Goal: Task Accomplishment & Management: Manage account settings

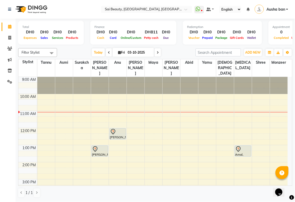
click at [128, 60] on span "[PERSON_NAME]" at bounding box center [136, 67] width 18 height 17
click at [118, 52] on icon at bounding box center [119, 52] width 3 height 3
select select "10"
select select "2025"
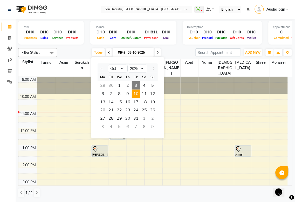
click at [134, 91] on span "10" at bounding box center [136, 94] width 8 height 8
type input "[DATE]"
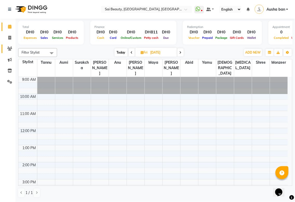
click at [10, 50] on icon at bounding box center [9, 49] width 5 height 4
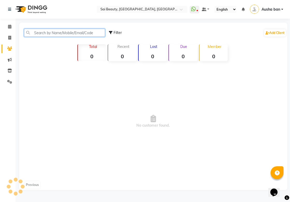
click at [79, 34] on input "text" at bounding box center [64, 33] width 81 height 8
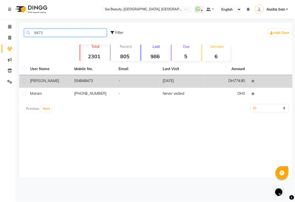
type input "8473"
click at [81, 80] on td "554848473" at bounding box center [93, 81] width 44 height 13
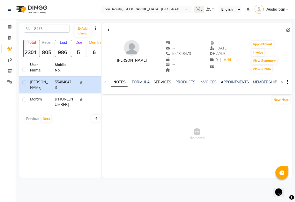
click at [158, 82] on link "SERVICES" at bounding box center [163, 82] width 18 height 5
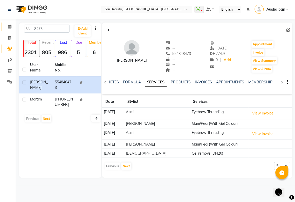
click at [8, 27] on icon at bounding box center [9, 27] width 3 height 4
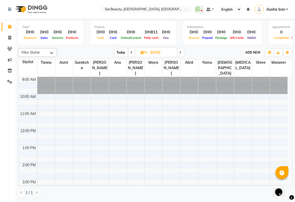
click at [253, 52] on span "ADD NEW" at bounding box center [252, 53] width 15 height 4
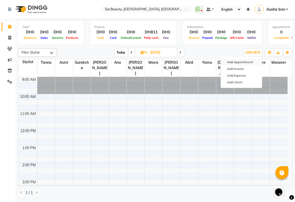
click at [244, 62] on button "Add Appointment" at bounding box center [241, 62] width 41 height 7
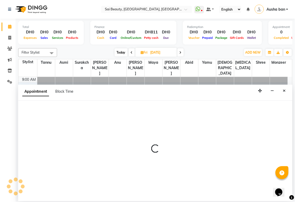
select select "600"
select select "tentative"
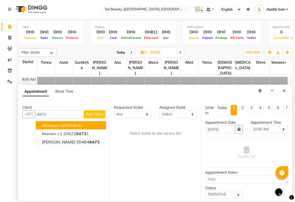
click at [89, 142] on span "8473" at bounding box center [94, 141] width 10 height 5
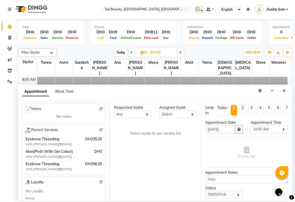
scroll to position [77, 0]
type input "554848473"
click at [144, 116] on select "Any [PERSON_NAME][MEDICAL_DATA] [PERSON_NAME] Asmi [PERSON_NAME] Gita [PERSON_N…" at bounding box center [133, 114] width 38 height 8
select select "57468"
click at [114, 110] on select "Any [PERSON_NAME][MEDICAL_DATA] [PERSON_NAME] Asmi [PERSON_NAME] Gita [PERSON_N…" at bounding box center [133, 114] width 38 height 8
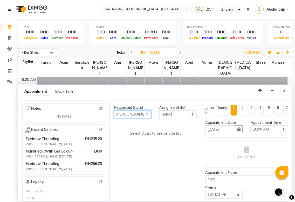
select select "57468"
click at [134, 37] on span "Online/Custom" at bounding box center [130, 38] width 23 height 4
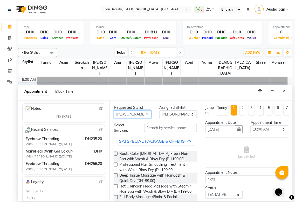
click at [143, 118] on select "Any [PERSON_NAME][MEDICAL_DATA] [PERSON_NAME] Asmi [PERSON_NAME] Gita [PERSON_N…" at bounding box center [133, 114] width 38 height 8
select select "40288"
click at [114, 110] on select "Any [PERSON_NAME][MEDICAL_DATA] [PERSON_NAME] Asmi [PERSON_NAME] Gita [PERSON_N…" at bounding box center [133, 114] width 38 height 8
select select "40288"
click at [182, 142] on div "SAI SPECIAL PACKAGE & OFFERS" at bounding box center [152, 141] width 66 height 6
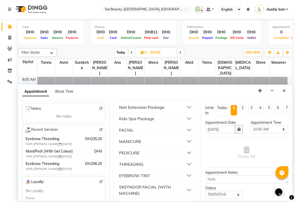
scroll to position [46, 0]
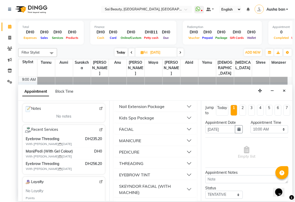
click at [143, 167] on div "THREADING" at bounding box center [131, 163] width 24 height 6
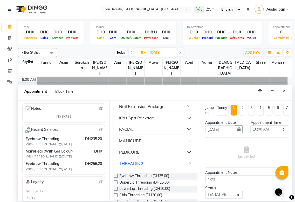
click at [116, 178] on label at bounding box center [116, 176] width 4 height 4
click at [116, 178] on input "checkbox" at bounding box center [115, 176] width 3 height 3
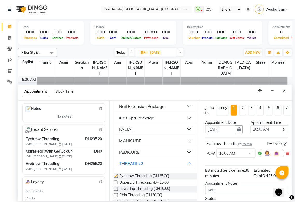
checkbox input "false"
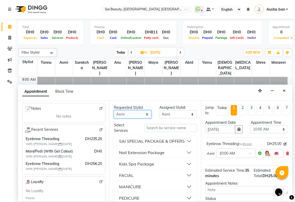
click at [143, 116] on select "Any [PERSON_NAME][MEDICAL_DATA] [PERSON_NAME] Asmi [PERSON_NAME] Gita [PERSON_N…" at bounding box center [133, 114] width 38 height 8
select select "43674"
click at [114, 110] on select "Any [PERSON_NAME][MEDICAL_DATA] [PERSON_NAME] Asmi [PERSON_NAME] Gita [PERSON_N…" at bounding box center [133, 114] width 38 height 8
select select "43674"
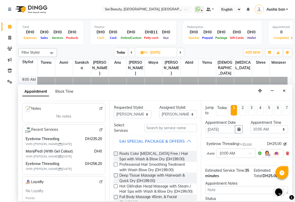
click at [180, 144] on div "SAI SPECIAL PACKAGE & OFFERS" at bounding box center [152, 141] width 66 height 6
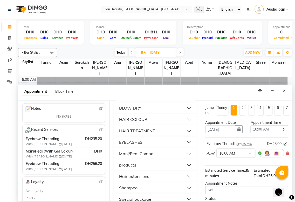
scroll to position [222, 0]
click at [152, 157] on div "Mani/Pedi Combo" at bounding box center [136, 153] width 34 height 6
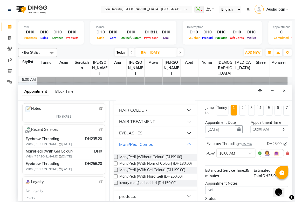
scroll to position [231, 0]
click at [116, 172] on label at bounding box center [116, 170] width 4 height 4
click at [116, 172] on input "checkbox" at bounding box center [115, 169] width 3 height 3
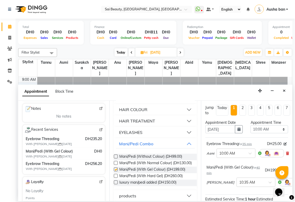
checkbox input "false"
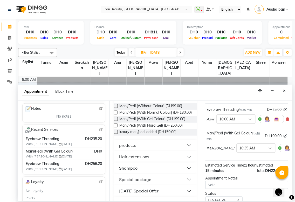
scroll to position [0, 0]
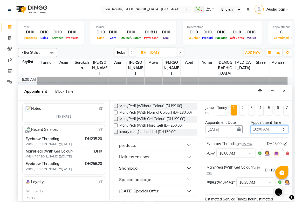
click at [277, 132] on select "Select 10:00 AM 10:05 AM 10:10 AM 10:15 AM 10:20 AM 10:25 AM 10:30 AM 10:35 AM …" at bounding box center [269, 129] width 38 height 8
select select "660"
click at [250, 125] on select "Select 10:00 AM 10:05 AM 10:10 AM 10:15 AM 10:20 AM 10:25 AM 10:30 AM 10:35 AM …" at bounding box center [269, 129] width 38 height 8
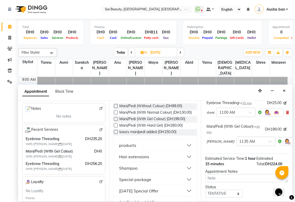
scroll to position [79, 0]
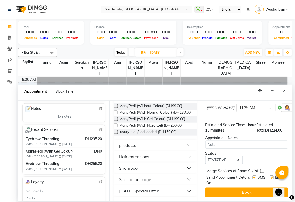
click at [261, 169] on label at bounding box center [262, 171] width 4 height 4
click at [261, 170] on input "checkbox" at bounding box center [261, 171] width 3 height 3
checkbox input "true"
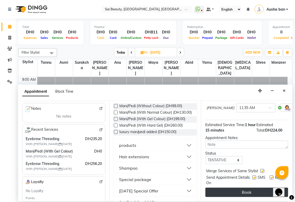
click at [247, 190] on button "Book" at bounding box center [246, 192] width 83 height 9
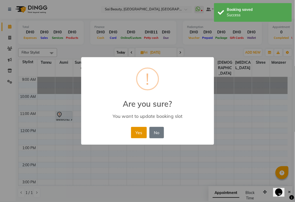
click at [141, 132] on button "Yes" at bounding box center [139, 132] width 16 height 11
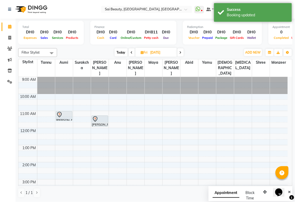
click at [141, 52] on icon at bounding box center [142, 52] width 3 height 3
select select "10"
select select "2025"
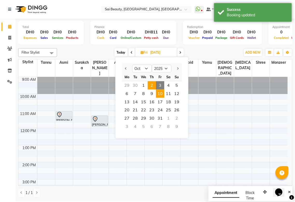
click at [152, 85] on span "2" at bounding box center [151, 85] width 8 height 8
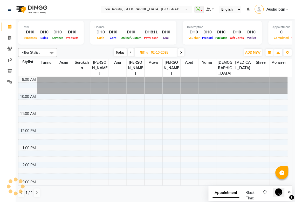
scroll to position [35, 0]
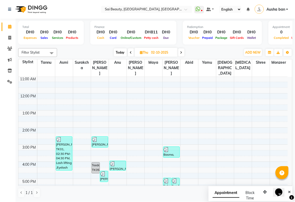
click at [180, 52] on icon at bounding box center [181, 52] width 2 height 3
type input "03-10-2025"
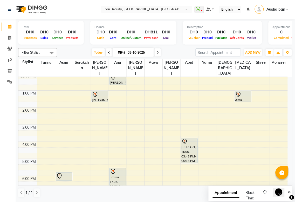
scroll to position [46, 0]
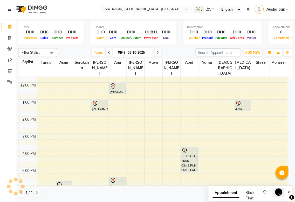
click at [95, 104] on icon at bounding box center [95, 104] width 1 height 1
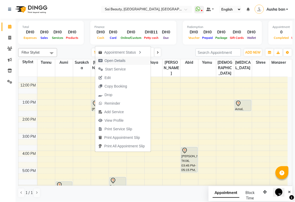
click at [104, 59] on span "Open Details" at bounding box center [111, 60] width 33 height 9
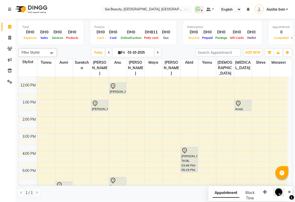
click at [98, 102] on div "[PERSON_NAME], TK04, 01:00 PM-01:40 PM, Gel Polish Only" at bounding box center [100, 105] width 16 height 11
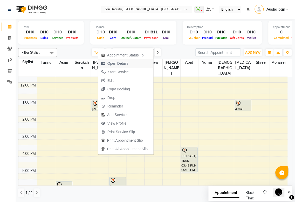
click at [103, 63] on icon "button" at bounding box center [103, 64] width 4 height 4
select select "7"
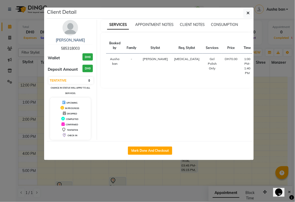
click at [140, 180] on ngb-modal-window "Client Detail Megan 585318003 Wallet DH0 Deposit Amount DH0 Select IN SERVICE C…" at bounding box center [147, 101] width 295 height 202
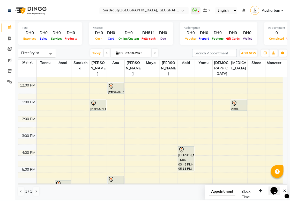
scroll to position [0, 0]
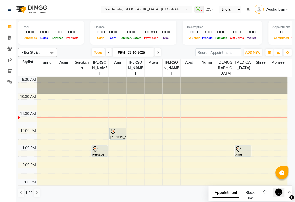
click at [9, 38] on icon at bounding box center [9, 38] width 3 height 4
select select "service"
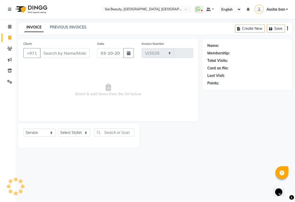
select select "5352"
type input "3955"
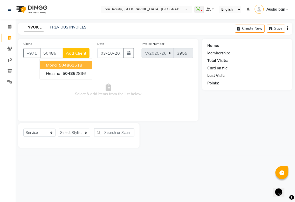
click at [82, 63] on button "[PERSON_NAME] 50486 1518" at bounding box center [66, 65] width 52 height 8
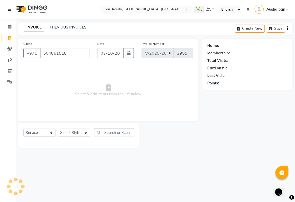
type input "504861518"
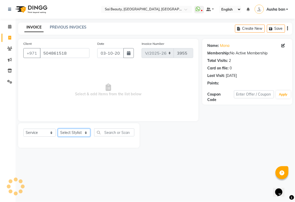
click at [74, 132] on select "Select Stylist [PERSON_NAME][MEDICAL_DATA] [PERSON_NAME] Asmi Ausha ban [PERSON…" at bounding box center [74, 133] width 32 height 8
select select "57468"
click at [58, 129] on select "Select Stylist [PERSON_NAME][MEDICAL_DATA] [PERSON_NAME] Asmi Ausha ban [PERSON…" at bounding box center [74, 133] width 32 height 8
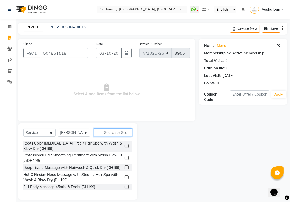
click at [116, 133] on input "text" at bounding box center [113, 133] width 38 height 8
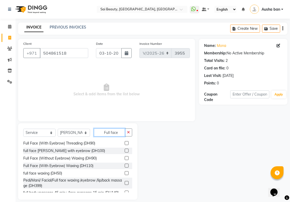
scroll to position [9, 0]
type input "Full face"
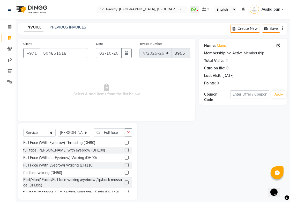
click at [125, 165] on label at bounding box center [127, 165] width 4 height 4
click at [125, 165] on input "checkbox" at bounding box center [126, 165] width 3 height 3
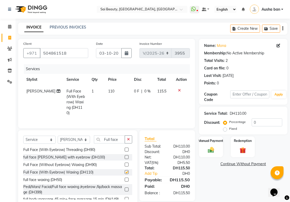
checkbox input "false"
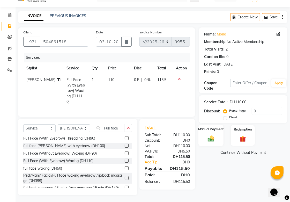
click at [214, 135] on img at bounding box center [211, 139] width 11 height 8
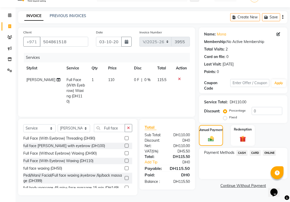
click at [257, 154] on span "CARD" at bounding box center [255, 153] width 11 height 6
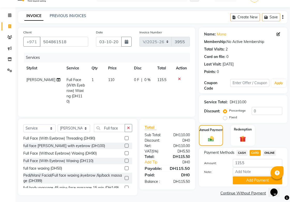
scroll to position [14, 0]
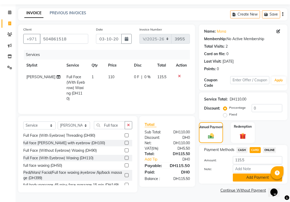
click at [253, 179] on button "Add Payment" at bounding box center [257, 178] width 49 height 8
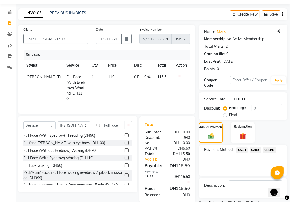
scroll to position [36, 0]
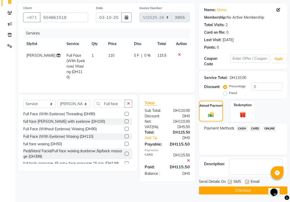
click at [257, 130] on span "CARD" at bounding box center [255, 129] width 11 height 6
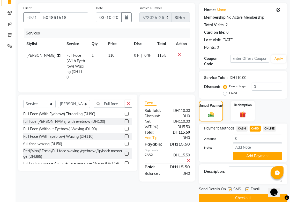
scroll to position [44, 0]
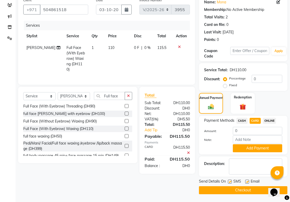
click at [222, 188] on button "Checkout" at bounding box center [243, 190] width 89 height 8
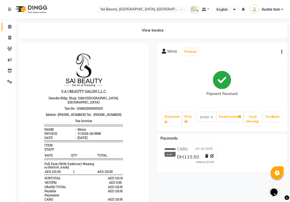
click at [9, 27] on icon at bounding box center [9, 27] width 3 height 4
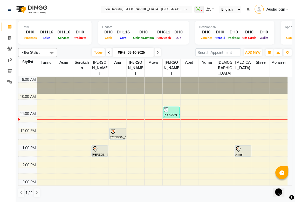
click at [95, 149] on div "[PERSON_NAME], TK04, 01:00 PM-01:40 PM, Gel Polish Only" at bounding box center [100, 151] width 16 height 11
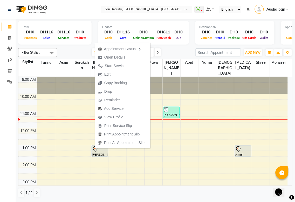
click at [84, 162] on td at bounding box center [162, 165] width 250 height 6
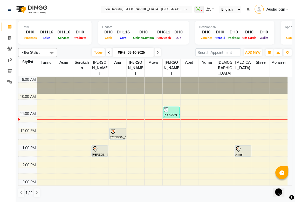
click at [95, 150] on icon at bounding box center [95, 150] width 1 height 1
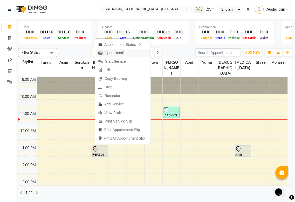
click at [100, 53] on icon "button" at bounding box center [100, 53] width 4 height 4
select select "7"
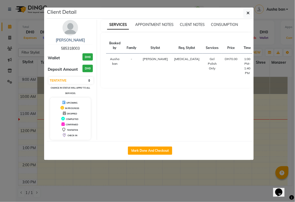
click at [196, 182] on ngb-modal-window "Client Detail Megan 585318003 Wallet DH0 Deposit Amount DH0 Select IN SERVICE C…" at bounding box center [147, 101] width 295 height 202
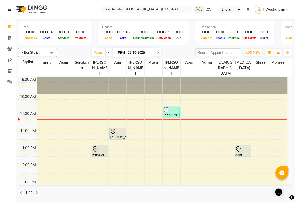
click at [238, 146] on icon at bounding box center [238, 149] width 6 height 6
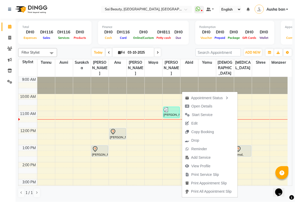
click at [94, 148] on div "[PERSON_NAME], TK04, 01:00 PM-01:40 PM, Gel Polish Only" at bounding box center [100, 151] width 16 height 11
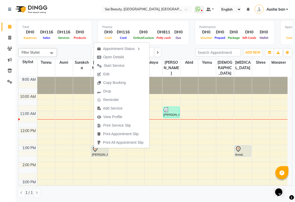
click at [186, 179] on td at bounding box center [162, 182] width 250 height 6
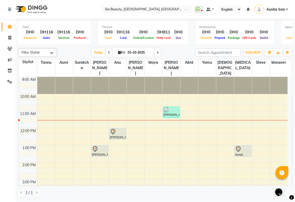
click at [166, 107] on div "[PERSON_NAME], TK08, 10:45 AM-11:25 AM, Full Face (With Eyebrow) Waxing (DH110)" at bounding box center [171, 112] width 16 height 11
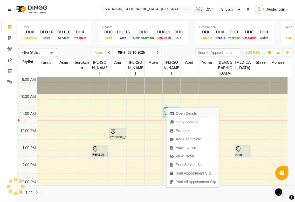
click at [195, 111] on span "Open Details" at bounding box center [186, 113] width 21 height 5
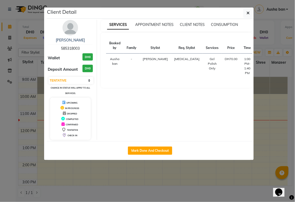
select select "3"
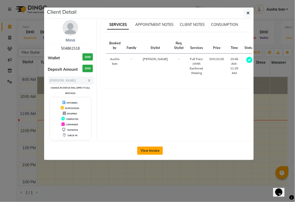
click at [148, 150] on button "View Invoice" at bounding box center [150, 151] width 26 height 8
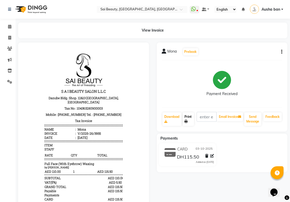
click at [184, 117] on link "Print" at bounding box center [188, 118] width 11 height 13
click at [11, 26] on icon at bounding box center [9, 27] width 3 height 4
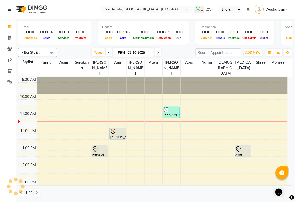
click at [200, 7] on icon at bounding box center [198, 8] width 5 height 5
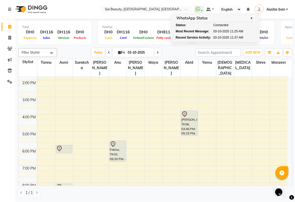
scroll to position [82, 0]
click at [188, 113] on div "[PERSON_NAME], TK06, 03:45 PM-05:15 PM, hair style" at bounding box center [189, 123] width 16 height 25
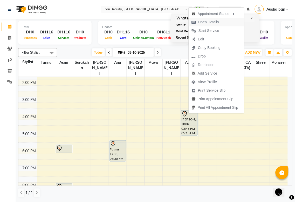
click at [218, 22] on span "Open Details" at bounding box center [208, 21] width 21 height 5
select select "7"
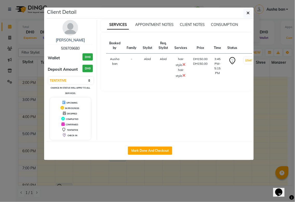
click at [123, 159] on div "Mark Done And Checkout" at bounding box center [150, 150] width 207 height 19
click at [198, 184] on ngb-modal-window "Client Detail [PERSON_NAME] 509709680 Wallet DH0 Deposit Amount DH0 Select IN S…" at bounding box center [147, 101] width 295 height 202
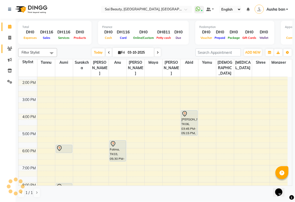
click at [11, 51] on icon at bounding box center [9, 49] width 5 height 4
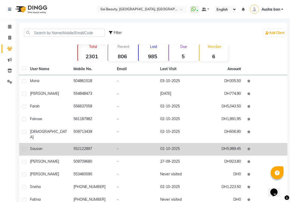
click at [83, 145] on td "552122897" at bounding box center [92, 149] width 44 height 13
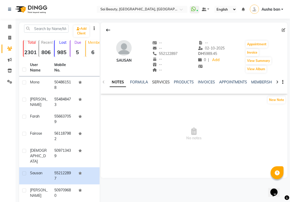
click at [161, 82] on link "SERVICES" at bounding box center [161, 82] width 18 height 5
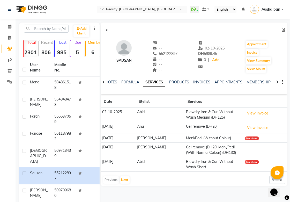
click at [285, 29] on icon at bounding box center [284, 30] width 4 height 4
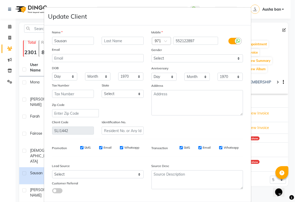
click at [273, 91] on ngb-modal-window "Update Client Name Sausan Email DOB Day 01 02 03 04 05 06 07 08 09 10 11 12 13 …" at bounding box center [147, 101] width 295 height 202
click at [273, 19] on ngb-modal-window "Update Client Name Sausan Email DOB Day 01 02 03 04 05 06 07 08 09 10 11 12 13 …" at bounding box center [147, 101] width 295 height 202
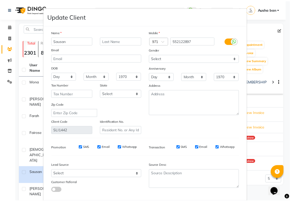
scroll to position [29, 0]
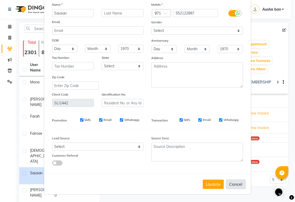
click at [233, 183] on button "Cancel" at bounding box center [236, 185] width 20 height 10
select select
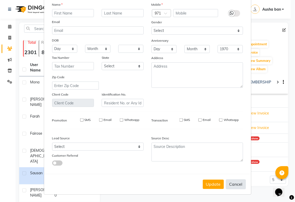
select select
checkbox input "false"
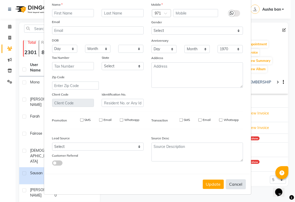
checkbox input "false"
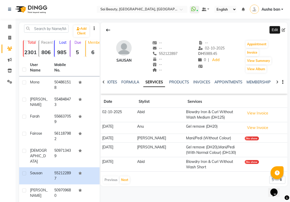
click at [125, 55] on img at bounding box center [124, 48] width 16 height 16
click at [124, 59] on div "Sausan" at bounding box center [124, 60] width 16 height 5
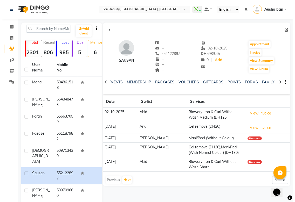
scroll to position [0, 159]
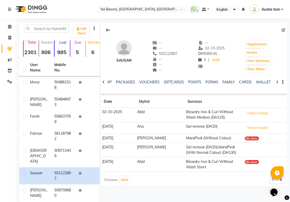
click at [283, 80] on button "button" at bounding box center [282, 82] width 3 height 5
click at [288, 41] on div "Sausan -- -- 552122897 -- -- -- -- [DATE] DH 5989.45 0 | Add Appointment Invoic…" at bounding box center [194, 54] width 187 height 38
click at [268, 60] on button "View Summary" at bounding box center [259, 60] width 26 height 7
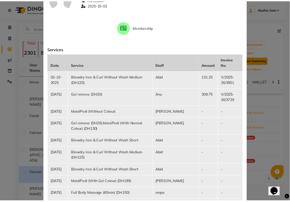
scroll to position [0, 0]
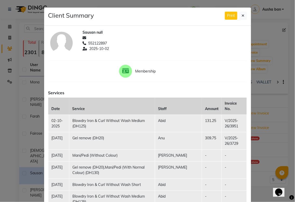
click at [274, 51] on ngb-modal-window "Client Summary Print Sausan null 552122897 [DATE] Membership Services Date Serv…" at bounding box center [147, 101] width 295 height 202
click at [264, 66] on ngb-modal-window "Client Summary Print Sausan null 552122897 [DATE] Membership Services Date Serv…" at bounding box center [147, 101] width 295 height 202
click at [241, 15] on icon at bounding box center [242, 16] width 3 height 4
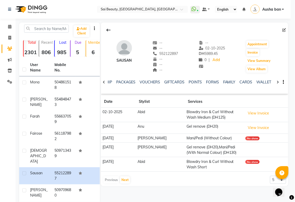
scroll to position [0, 156]
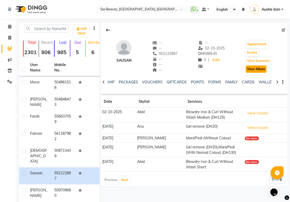
click at [257, 69] on button "View Album" at bounding box center [256, 69] width 21 height 7
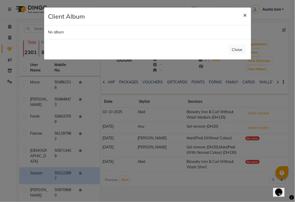
click at [246, 10] on button "×" at bounding box center [245, 15] width 12 height 15
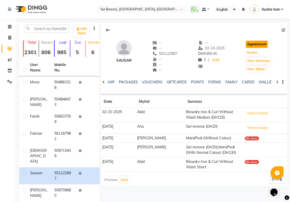
click at [262, 42] on button "Appointment" at bounding box center [257, 44] width 22 height 7
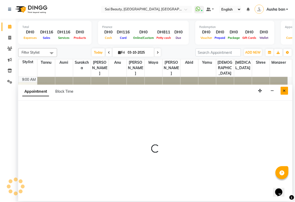
click at [284, 91] on icon "Close" at bounding box center [284, 91] width 3 height 4
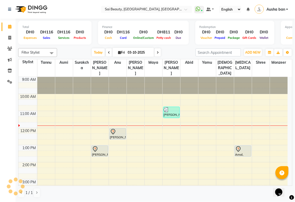
scroll to position [35, 0]
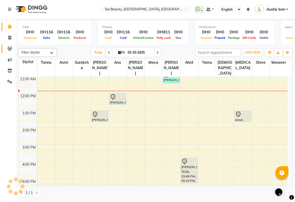
click at [10, 48] on icon at bounding box center [9, 49] width 5 height 4
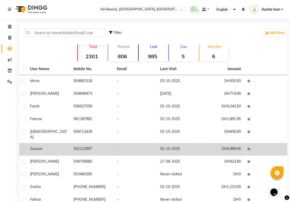
click at [69, 144] on td "Sausan" at bounding box center [49, 149] width 44 height 13
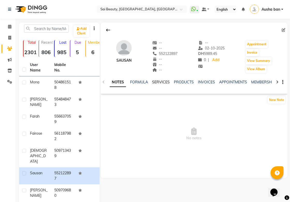
click at [167, 80] on link "SERVICES" at bounding box center [161, 82] width 18 height 5
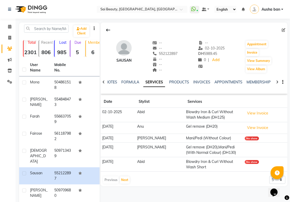
click at [126, 66] on div "Sausan" at bounding box center [124, 56] width 16 height 33
click at [133, 59] on div "Sausan -- -- 552122897 -- -- -- -- [DATE] DH 5989.45 0 | Add Appointment Invoic…" at bounding box center [194, 54] width 187 height 38
click at [167, 46] on div "--" at bounding box center [165, 48] width 25 height 5
click at [206, 48] on span "02-10-2025" at bounding box center [212, 48] width 26 height 5
click at [215, 51] on div "DH 5989.45" at bounding box center [212, 53] width 26 height 5
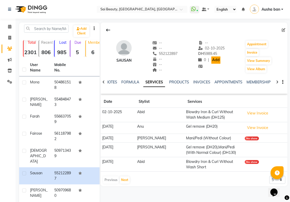
click at [218, 60] on link "Add" at bounding box center [216, 59] width 9 height 7
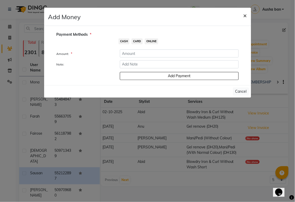
click at [246, 14] on span "×" at bounding box center [245, 15] width 4 height 8
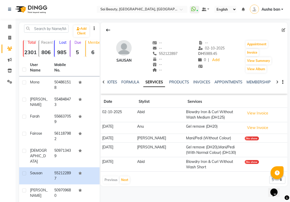
click at [123, 56] on div "Sausan" at bounding box center [124, 56] width 16 height 33
click at [128, 176] on div "Previous Next" at bounding box center [116, 180] width 27 height 8
click at [123, 179] on button "Next" at bounding box center [125, 179] width 10 height 7
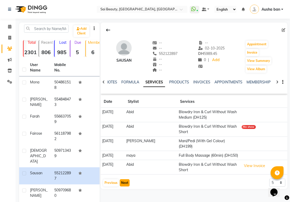
click at [124, 179] on button "Next" at bounding box center [125, 182] width 10 height 7
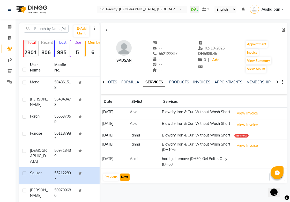
click at [124, 181] on button "Next" at bounding box center [125, 177] width 10 height 7
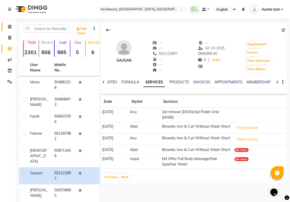
click at [10, 26] on icon at bounding box center [9, 27] width 3 height 4
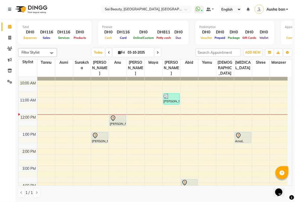
scroll to position [21, 0]
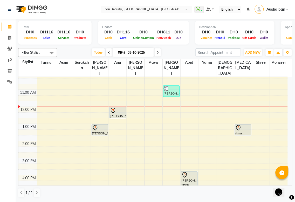
click at [148, 147] on td at bounding box center [162, 150] width 250 height 6
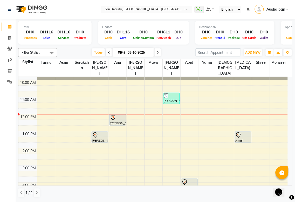
scroll to position [13, 0]
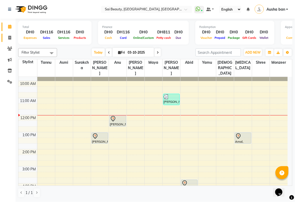
click at [9, 38] on icon at bounding box center [9, 38] width 3 height 4
select select "service"
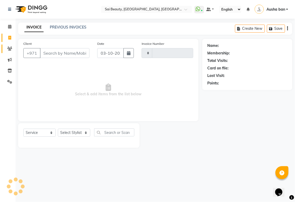
click at [11, 47] on icon at bounding box center [9, 49] width 5 height 4
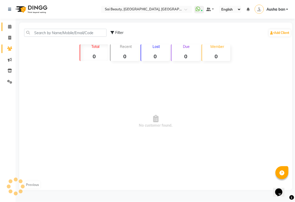
click at [11, 27] on icon at bounding box center [9, 27] width 3 height 4
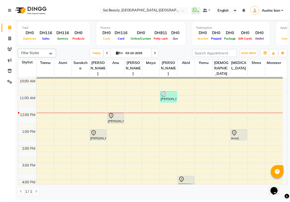
scroll to position [13, 0]
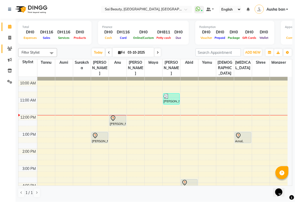
click at [10, 48] on icon at bounding box center [9, 49] width 5 height 4
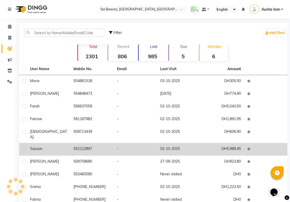
click at [72, 143] on td "552122897" at bounding box center [92, 149] width 44 height 13
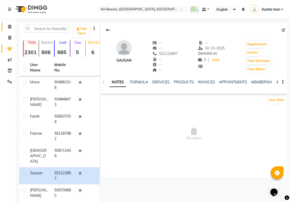
click at [9, 26] on icon at bounding box center [9, 27] width 3 height 4
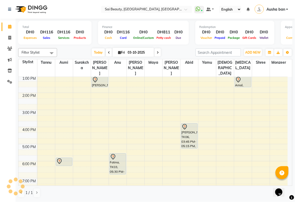
scroll to position [67, 0]
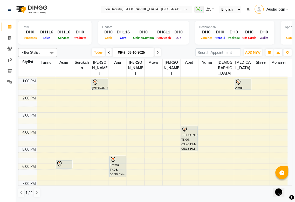
click at [149, 51] on input "03-10-2025" at bounding box center [139, 53] width 26 height 8
select select "10"
select select "2025"
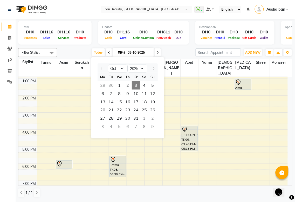
click at [136, 85] on span "3" at bounding box center [136, 85] width 8 height 8
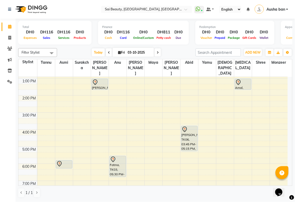
scroll to position [21, 0]
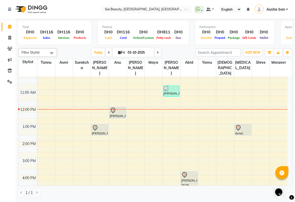
click at [157, 53] on icon at bounding box center [158, 52] width 2 height 3
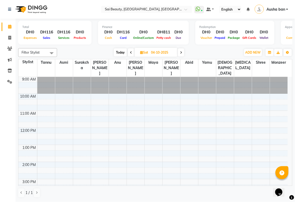
scroll to position [0, 0]
click at [287, 77] on div at bounding box center [279, 85] width 18 height 17
click at [125, 54] on span "Today" at bounding box center [120, 52] width 13 height 8
type input "03-10-2025"
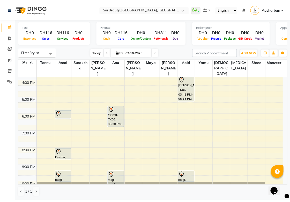
scroll to position [119, 0]
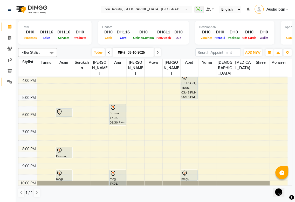
click at [8, 80] on icon at bounding box center [9, 82] width 5 height 4
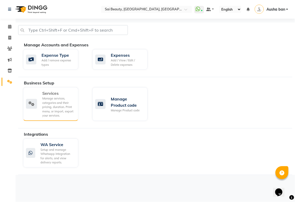
click at [51, 107] on div "Manage services, categories and their pricing, duration. Print menu, or import,…" at bounding box center [58, 107] width 32 height 22
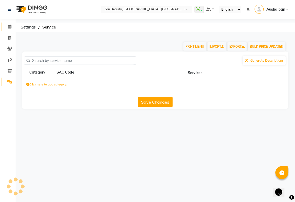
click at [10, 26] on icon at bounding box center [9, 27] width 3 height 4
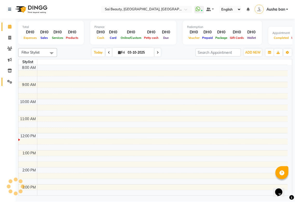
click at [9, 78] on link "Settings" at bounding box center [8, 82] width 12 height 9
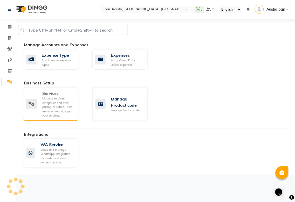
click at [68, 99] on div "Manage services, categories and their pricing, duration. Print menu, or import,…" at bounding box center [58, 107] width 32 height 22
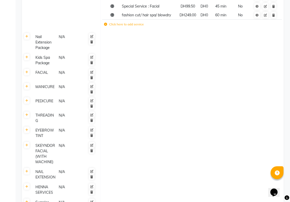
scroll to position [321, 0]
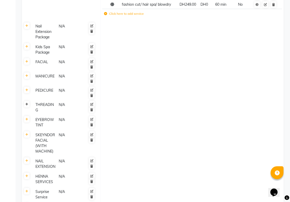
click at [27, 103] on icon at bounding box center [26, 104] width 3 height 3
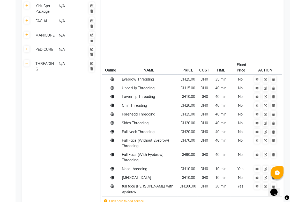
scroll to position [389, 0]
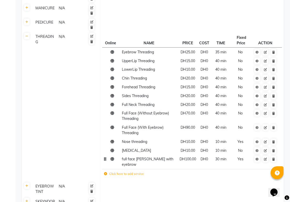
click at [152, 155] on td "full face [PERSON_NAME] with eyebrow" at bounding box center [149, 162] width 58 height 14
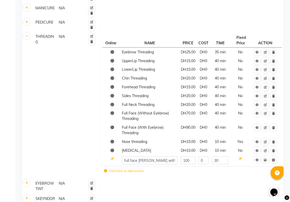
click at [165, 180] on td at bounding box center [192, 186] width 183 height 15
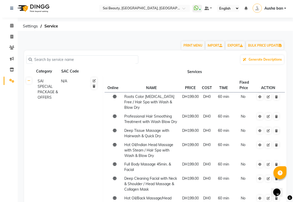
scroll to position [0, 0]
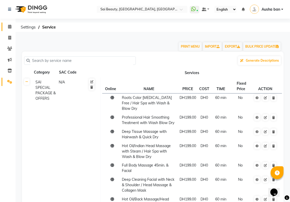
click at [11, 27] on icon at bounding box center [9, 27] width 3 height 4
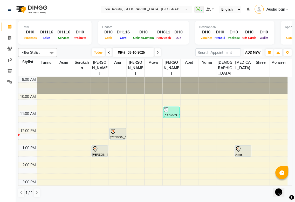
click at [252, 52] on span "ADD NEW" at bounding box center [252, 53] width 15 height 4
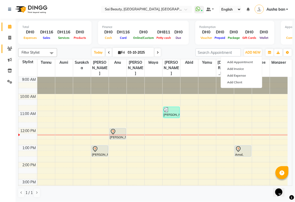
click at [11, 47] on icon at bounding box center [9, 49] width 5 height 4
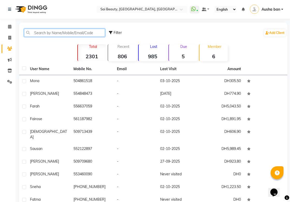
click at [66, 33] on input "text" at bounding box center [64, 33] width 81 height 8
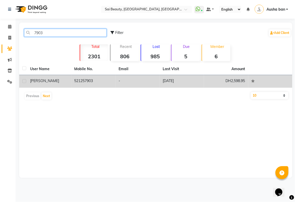
type input "7903"
click at [78, 83] on td "521257903" at bounding box center [93, 81] width 44 height 13
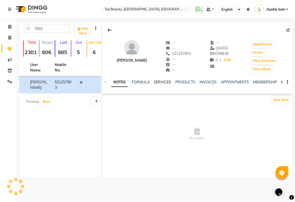
click at [165, 84] on link "SERVICES" at bounding box center [163, 82] width 18 height 5
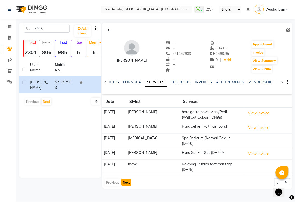
click at [127, 179] on button "Next" at bounding box center [126, 182] width 10 height 7
click at [124, 179] on button "Next" at bounding box center [126, 182] width 10 height 7
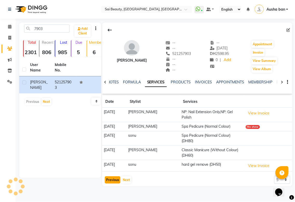
click at [111, 176] on button "Previous" at bounding box center [113, 179] width 16 height 7
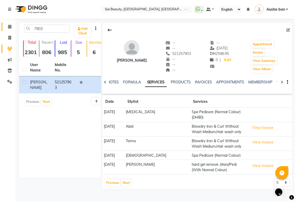
click at [14, 27] on span at bounding box center [9, 27] width 9 height 6
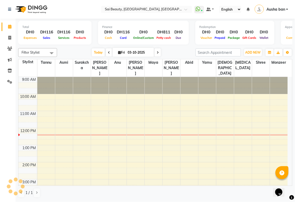
scroll to position [52, 0]
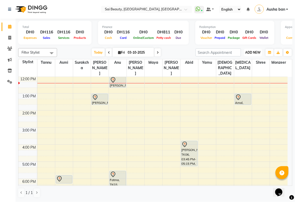
click at [250, 51] on span "ADD NEW" at bounding box center [252, 53] width 15 height 4
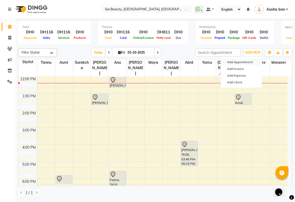
click at [249, 60] on button "Add Appointment" at bounding box center [241, 62] width 41 height 7
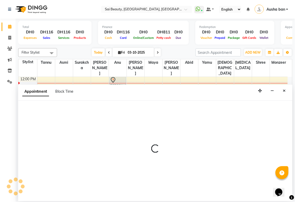
select select "tentative"
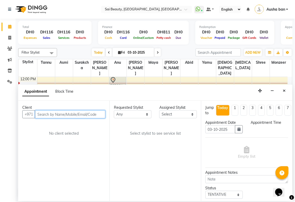
select select "600"
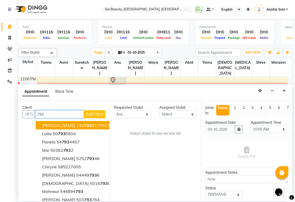
click at [72, 114] on input "793" at bounding box center [59, 114] width 49 height 8
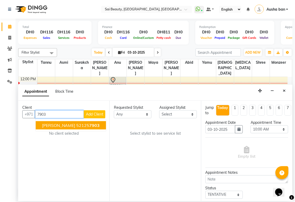
click at [89, 126] on span "7903" at bounding box center [94, 125] width 10 height 5
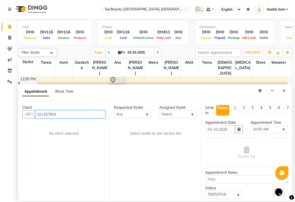
type input "521257903"
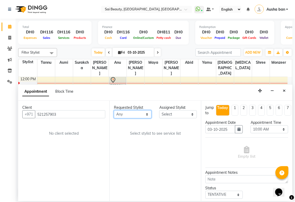
click at [124, 112] on select "Any [PERSON_NAME][MEDICAL_DATA] [PERSON_NAME] Asmi [PERSON_NAME] Gita [PERSON_N…" at bounding box center [133, 114] width 38 height 8
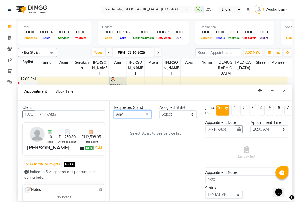
select select "59146"
click at [114, 110] on select "Any [PERSON_NAME][MEDICAL_DATA] [PERSON_NAME] Asmi [PERSON_NAME] Gita [PERSON_N…" at bounding box center [133, 114] width 38 height 8
select select "59146"
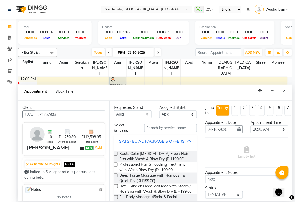
click at [182, 143] on button "SAI SPECIAL PACKAGE & OFFERS" at bounding box center [155, 141] width 79 height 9
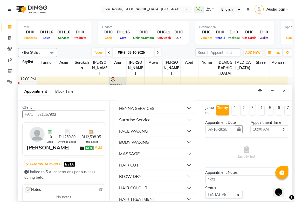
scroll to position [154, 0]
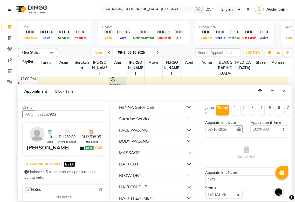
click at [147, 179] on button "BLOW DRY" at bounding box center [155, 175] width 79 height 9
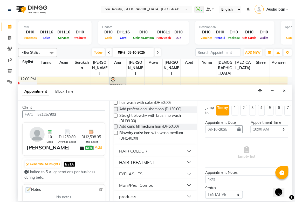
scroll to position [454, 0]
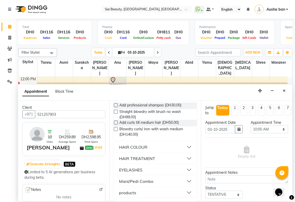
click at [116, 131] on label at bounding box center [116, 129] width 4 height 4
click at [116, 131] on input "checkbox" at bounding box center [115, 129] width 3 height 3
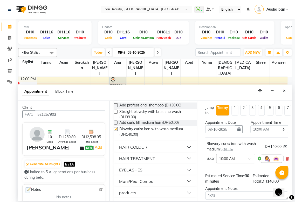
checkbox input "false"
click at [276, 131] on select "Select 10:00 AM 10:05 AM 10:10 AM 10:15 AM 10:20 AM 10:25 AM 10:30 AM 10:35 AM …" at bounding box center [269, 129] width 38 height 8
select select "1200"
click at [250, 125] on select "Select 10:00 AM 10:05 AM 10:10 AM 10:15 AM 10:20 AM 10:25 AM 10:30 AM 10:35 AM …" at bounding box center [269, 129] width 38 height 8
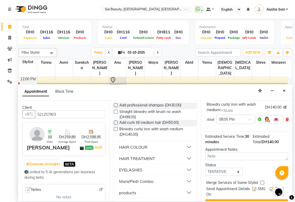
scroll to position [55, 0]
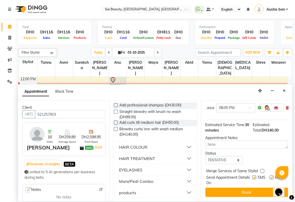
click at [262, 169] on label at bounding box center [262, 171] width 4 height 4
click at [262, 170] on input "checkbox" at bounding box center [261, 171] width 3 height 3
checkbox input "true"
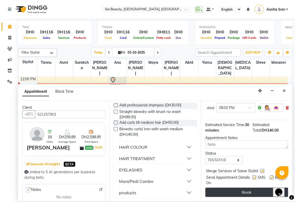
click at [254, 188] on button "Book" at bounding box center [246, 192] width 83 height 9
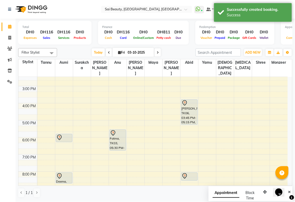
scroll to position [89, 0]
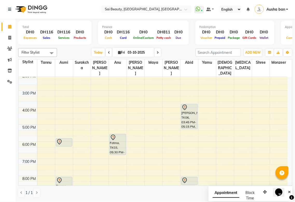
click at [114, 139] on div "Fatma, TK03, 05:30 PM-06:45 PM, Eyebrow Threading,A-[PERSON_NAME] cut with blow…" at bounding box center [118, 144] width 16 height 21
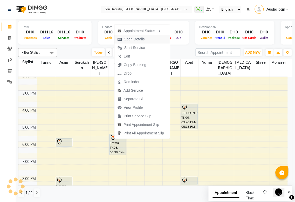
click at [146, 39] on span "Open Details" at bounding box center [130, 39] width 33 height 9
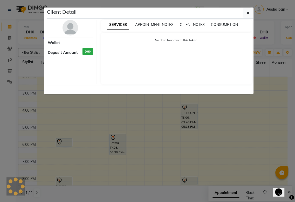
select select "7"
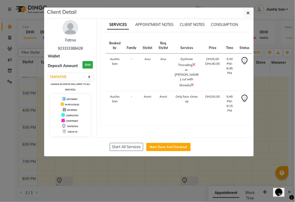
click at [152, 183] on ngb-modal-window "Client Detail Fatma 923333388428 Wallet Deposit Amount DH0 Select IN SERVICE CO…" at bounding box center [147, 101] width 295 height 202
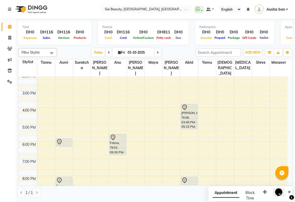
click at [156, 142] on td at bounding box center [162, 145] width 250 height 6
click at [145, 96] on td at bounding box center [162, 99] width 250 height 6
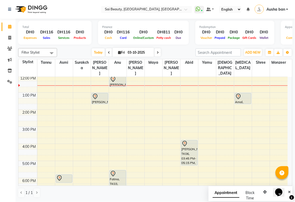
scroll to position [34, 0]
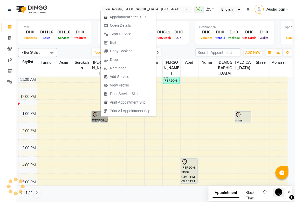
click at [114, 151] on td at bounding box center [162, 154] width 250 height 6
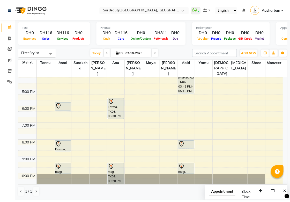
scroll to position [128, 0]
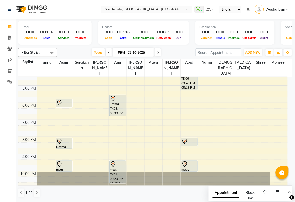
click at [9, 38] on icon at bounding box center [9, 38] width 3 height 4
select select "service"
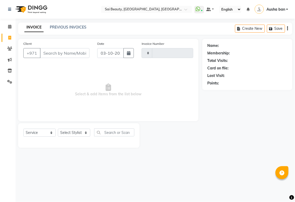
type input "3956"
select select "5352"
click at [82, 135] on select "Select Stylist [PERSON_NAME][MEDICAL_DATA] [PERSON_NAME] Asmi Ausha ban [PERSON…" at bounding box center [74, 133] width 32 height 8
select select "40288"
click at [58, 129] on select "Select Stylist [PERSON_NAME][MEDICAL_DATA] [PERSON_NAME] Asmi Ausha ban [PERSON…" at bounding box center [74, 133] width 32 height 8
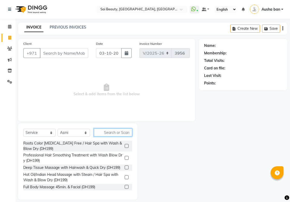
click at [121, 133] on input "text" at bounding box center [113, 133] width 38 height 8
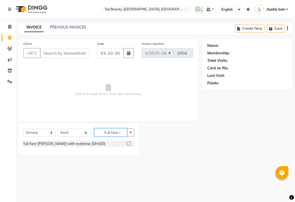
type input "Full face r"
click at [129, 144] on label at bounding box center [129, 144] width 4 height 4
click at [129, 144] on input "checkbox" at bounding box center [128, 143] width 3 height 3
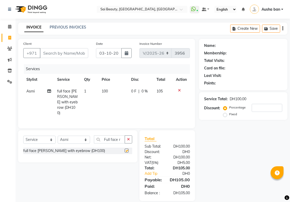
checkbox input "false"
click at [85, 141] on select "Select Stylist [PERSON_NAME][MEDICAL_DATA] [PERSON_NAME] Asmi Ausha ban [PERSON…" at bounding box center [74, 140] width 32 height 8
select select "63787"
click at [58, 136] on select "Select Stylist [PERSON_NAME][MEDICAL_DATA] [PERSON_NAME] Asmi Ausha ban [PERSON…" at bounding box center [74, 140] width 32 height 8
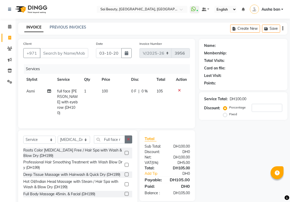
click at [129, 138] on icon "button" at bounding box center [128, 140] width 3 height 4
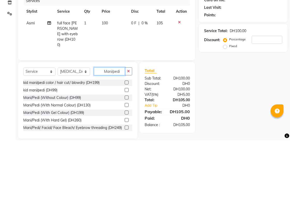
scroll to position [6, 0]
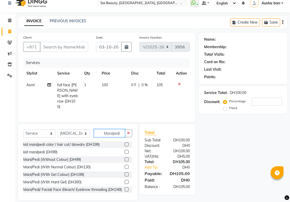
type input "Mani/pedi"
click at [125, 166] on label at bounding box center [127, 167] width 4 height 4
click at [125, 166] on input "checkbox" at bounding box center [126, 167] width 3 height 3
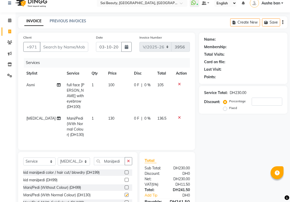
checkbox input "false"
click at [83, 162] on select "Select Stylist [PERSON_NAME][MEDICAL_DATA] [PERSON_NAME] Asmi Ausha ban [PERSON…" at bounding box center [74, 162] width 32 height 8
select select "57468"
click at [58, 158] on select "Select Stylist [PERSON_NAME][MEDICAL_DATA] [PERSON_NAME] Asmi Ausha ban [PERSON…" at bounding box center [74, 162] width 32 height 8
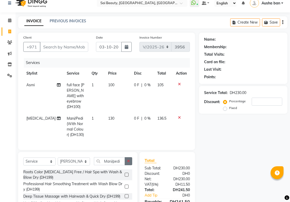
click at [129, 160] on icon "button" at bounding box center [128, 161] width 3 height 4
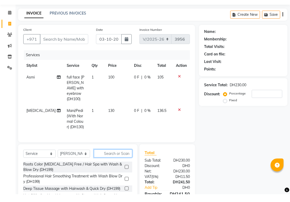
scroll to position [34, 0]
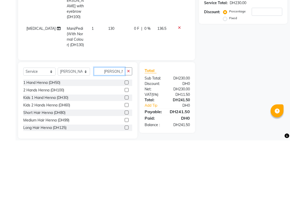
type input "[PERSON_NAME]"
click at [125, 151] on label at bounding box center [127, 152] width 4 height 4
click at [125, 151] on input "checkbox" at bounding box center [126, 152] width 3 height 3
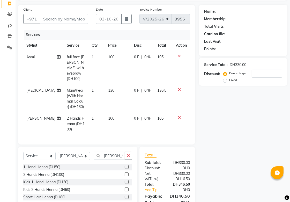
checkbox input "false"
click at [134, 116] on span "0 F" at bounding box center [136, 118] width 5 height 5
select select "57468"
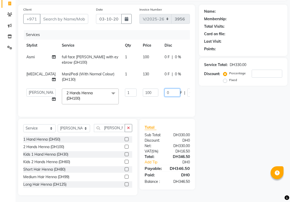
click at [165, 92] on input "0" at bounding box center [173, 93] width 16 height 8
type input "3"
type input "40"
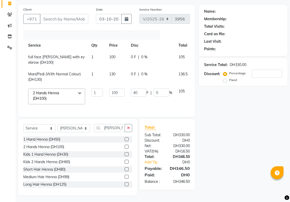
click at [221, 124] on div "Name: Membership: Total Visits: Card on file: Last Visit: Points: Service Total…" at bounding box center [245, 100] width 93 height 191
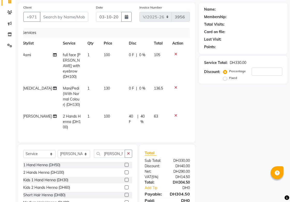
scroll to position [35, 0]
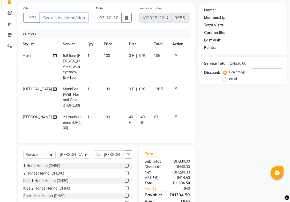
click at [81, 20] on input "Client" at bounding box center [64, 18] width 48 height 10
click at [52, 18] on input "Client" at bounding box center [64, 18] width 48 height 10
type input "5"
type input "0"
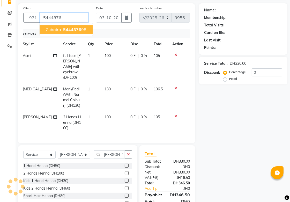
click at [53, 27] on span "Zubaira" at bounding box center [53, 29] width 15 height 5
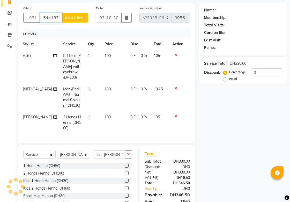
type input "544487698"
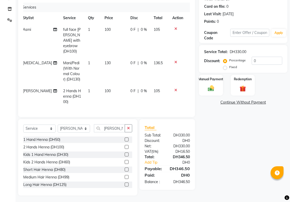
click at [138, 88] on span "|" at bounding box center [138, 90] width 1 height 5
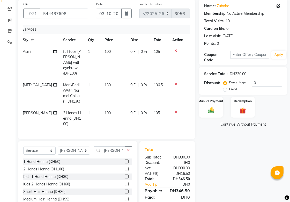
select select "57468"
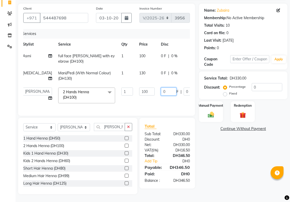
click at [161, 88] on input "0" at bounding box center [169, 92] width 16 height 8
type input "40"
click at [165, 101] on tbody "Asmi full face [PERSON_NAME] with eyebrow (DH100) 1 100 0 F | 0 % 105 [MEDICAL_…" at bounding box center [129, 78] width 218 height 56
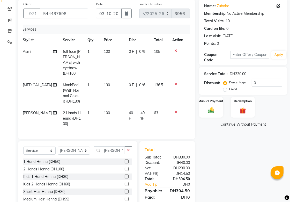
scroll to position [62, 0]
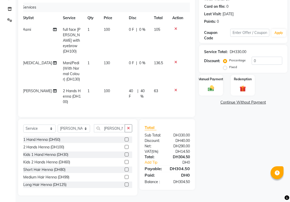
click at [133, 85] on td "40 F | 40 %" at bounding box center [138, 96] width 25 height 23
select select "57468"
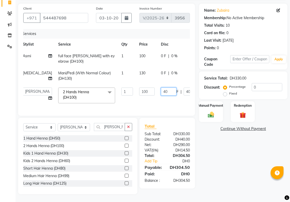
click at [161, 88] on input "40" at bounding box center [169, 92] width 16 height 8
type input "45"
click at [164, 100] on tbody "Asmi full face [PERSON_NAME] with eyebrow (DH100) 1 100 0 F | 0 % 105 [MEDICAL_…" at bounding box center [129, 78] width 218 height 56
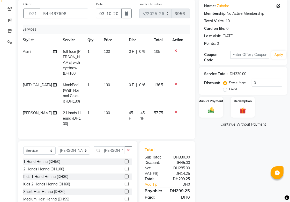
click at [133, 111] on td "45 F | 45 %" at bounding box center [138, 118] width 25 height 23
select select "57468"
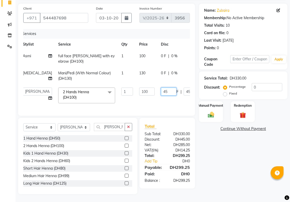
click at [161, 88] on input "45" at bounding box center [169, 92] width 16 height 8
type input "44"
click at [158, 101] on tbody "Asmi full face [PERSON_NAME] with eyebrow (DH100) 1 100 0 F | 0 % 105 [MEDICAL_…" at bounding box center [129, 78] width 218 height 56
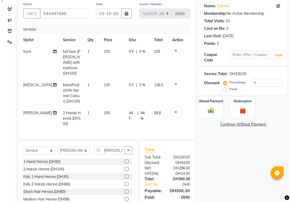
scroll to position [62, 0]
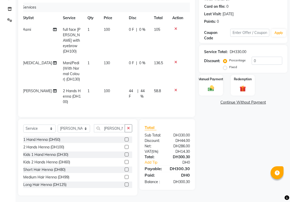
click at [53, 61] on icon at bounding box center [55, 63] width 4 height 4
select select "63787"
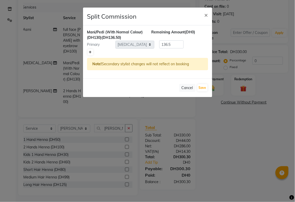
click at [89, 51] on icon at bounding box center [90, 52] width 3 height 3
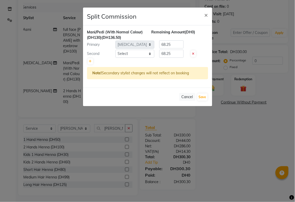
click at [193, 52] on icon at bounding box center [193, 53] width 2 height 3
type input "136.5"
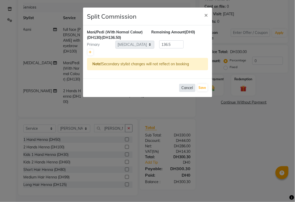
click at [183, 86] on button "Cancel" at bounding box center [187, 88] width 16 height 8
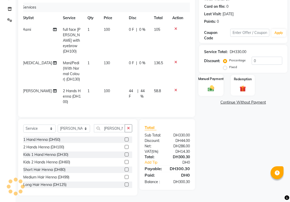
click at [211, 87] on img at bounding box center [211, 88] width 11 height 8
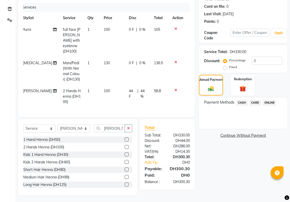
click at [255, 102] on span "CARD" at bounding box center [255, 103] width 11 height 6
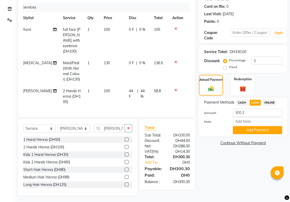
click at [243, 101] on span "CASH" at bounding box center [242, 103] width 11 height 6
click at [254, 131] on button "Add Payment" at bounding box center [257, 130] width 49 height 8
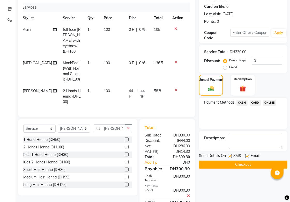
click at [262, 123] on div "Payment Methods CASH CARD ONLINE" at bounding box center [243, 113] width 89 height 31
click at [247, 166] on button "Checkout" at bounding box center [243, 165] width 89 height 8
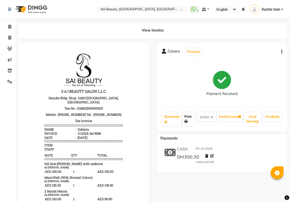
click at [187, 121] on icon at bounding box center [186, 121] width 3 height 3
click at [9, 25] on icon at bounding box center [9, 27] width 3 height 4
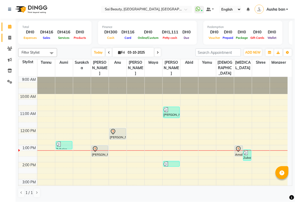
click at [9, 38] on icon at bounding box center [9, 38] width 3 height 4
select select "service"
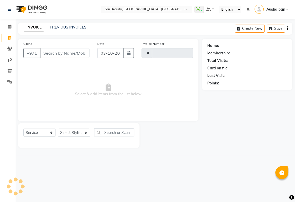
type input "3957"
select select "5352"
click at [68, 55] on input "Client" at bounding box center [64, 53] width 49 height 10
click at [8, 28] on icon at bounding box center [9, 27] width 3 height 4
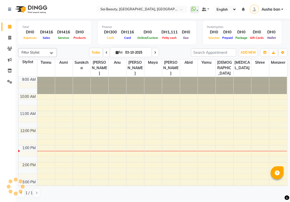
scroll to position [69, 0]
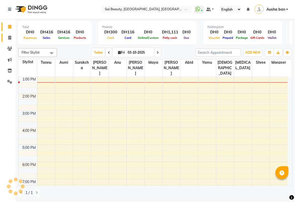
click at [11, 37] on icon at bounding box center [9, 38] width 3 height 4
select select "service"
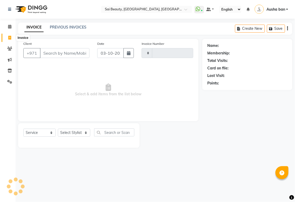
type input "3957"
select select "5352"
click at [60, 51] on input "Client" at bounding box center [64, 53] width 49 height 10
click at [84, 53] on input "Client" at bounding box center [64, 53] width 49 height 10
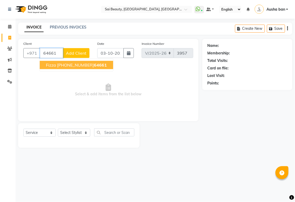
click at [77, 62] on ngb-highlight "[PHONE_NUMBER]" at bounding box center [82, 64] width 50 height 5
type input "6307764661"
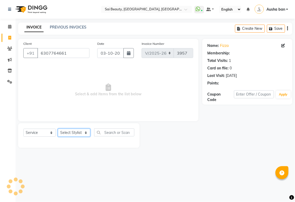
click at [79, 136] on select "Select Stylist [PERSON_NAME][MEDICAL_DATA] [PERSON_NAME] Asmi Ausha ban [PERSON…" at bounding box center [74, 133] width 32 height 8
select select "45072"
click at [58, 129] on select "Select Stylist [PERSON_NAME][MEDICAL_DATA] [PERSON_NAME] Asmi Ausha ban [PERSON…" at bounding box center [74, 133] width 32 height 8
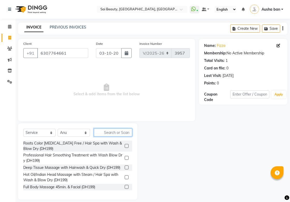
click at [123, 131] on input "text" at bounding box center [113, 133] width 38 height 8
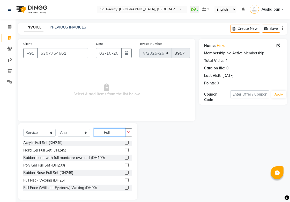
scroll to position [62, 0]
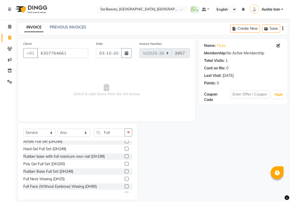
click at [225, 175] on div "Name: Fizza Membership: No Active Membership Total Visits: 1 Card on file: 0 La…" at bounding box center [245, 119] width 93 height 161
click at [116, 132] on input "Full" at bounding box center [109, 133] width 31 height 8
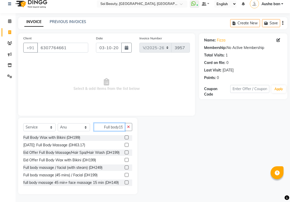
scroll to position [0, 0]
type input "Full body150"
click at [129, 127] on icon "button" at bounding box center [128, 127] width 3 height 4
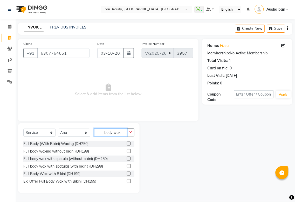
type input "body wax"
click at [129, 173] on label at bounding box center [129, 174] width 4 height 4
click at [129, 173] on input "checkbox" at bounding box center [128, 173] width 3 height 3
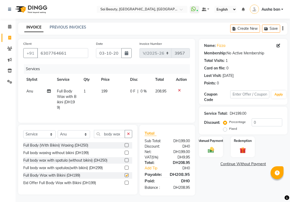
checkbox input "false"
click at [83, 138] on select "Select Stylist [PERSON_NAME][MEDICAL_DATA] [PERSON_NAME] Asmi Ausha ban [PERSON…" at bounding box center [74, 134] width 32 height 8
select select "40288"
click at [58, 135] on select "Select Stylist [PERSON_NAME][MEDICAL_DATA] [PERSON_NAME] Asmi Ausha ban [PERSON…" at bounding box center [74, 134] width 32 height 8
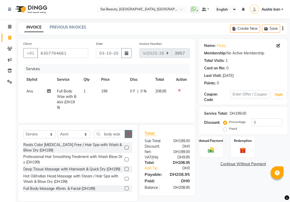
click at [128, 136] on icon "button" at bounding box center [128, 134] width 3 height 4
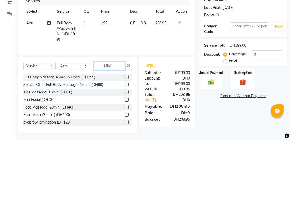
scroll to position [6, 0]
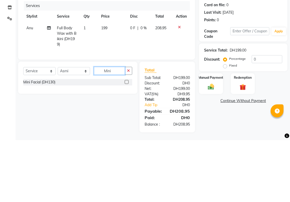
type input "Mini"
click at [125, 144] on label at bounding box center [127, 144] width 4 height 4
click at [125, 144] on input "checkbox" at bounding box center [126, 144] width 3 height 3
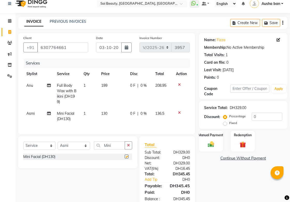
checkbox input "false"
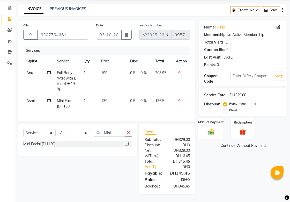
click at [216, 127] on div "Manual Payment" at bounding box center [211, 129] width 25 height 22
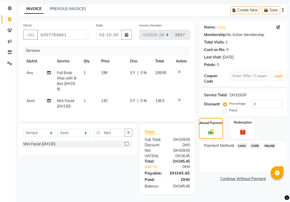
click at [258, 144] on span "CARD" at bounding box center [255, 146] width 11 height 6
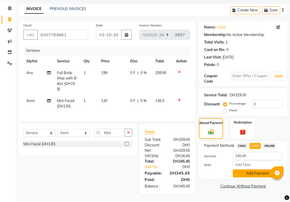
click at [259, 170] on button "Add Payment" at bounding box center [257, 173] width 49 height 8
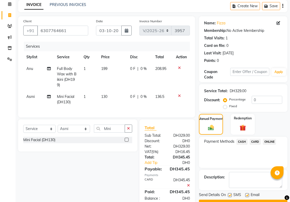
scroll to position [39, 0]
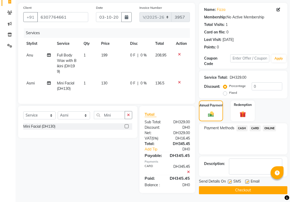
click at [259, 191] on button "Checkout" at bounding box center [243, 190] width 89 height 8
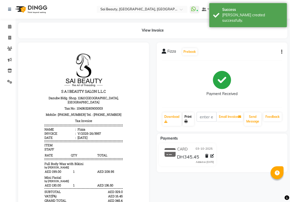
click at [187, 121] on icon at bounding box center [186, 121] width 3 height 3
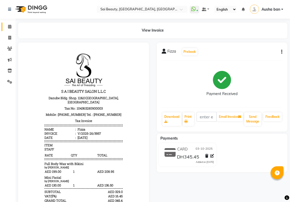
click at [9, 26] on icon at bounding box center [9, 27] width 3 height 4
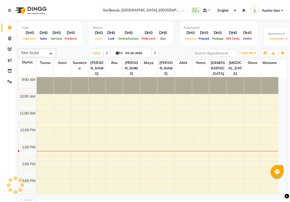
scroll to position [69, 0]
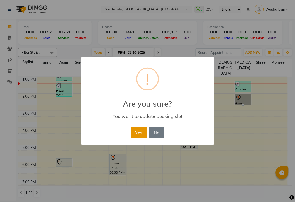
click at [133, 134] on button "Yes" at bounding box center [139, 132] width 16 height 11
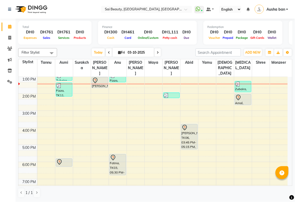
click at [60, 83] on div "Fizza, TK11, 01:20 PM-02:10 PM, Mini Facial (DH130)" at bounding box center [64, 89] width 16 height 13
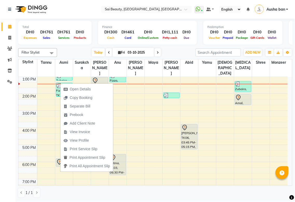
click at [153, 122] on td at bounding box center [162, 125] width 250 height 6
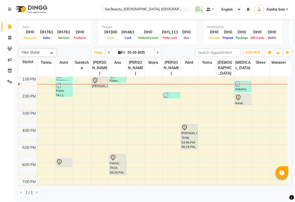
click at [113, 74] on div "Fizza, TK11, 12:45 PM-01:20 PM, Full Body Wax with Bikini (DH199)" at bounding box center [118, 77] width 16 height 9
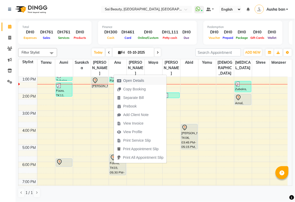
click at [141, 80] on span "Open Details" at bounding box center [133, 80] width 21 height 5
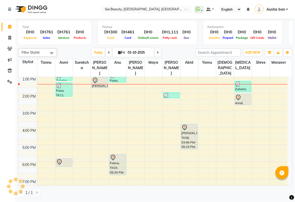
click at [112, 69] on th "Anu" at bounding box center [118, 68] width 18 height 18
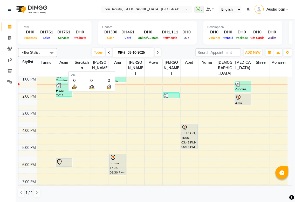
click at [126, 88] on td at bounding box center [162, 91] width 250 height 6
click at [116, 74] on div "Fizza, TK11, 12:45 PM-01:20 PM, Full Body Wax with Bikini (DH199)" at bounding box center [118, 77] width 16 height 9
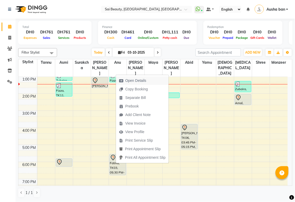
click at [138, 81] on span "Open Details" at bounding box center [135, 80] width 21 height 5
select select "3"
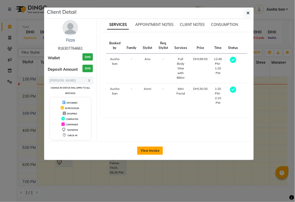
click at [148, 152] on button "View Invoice" at bounding box center [150, 151] width 26 height 8
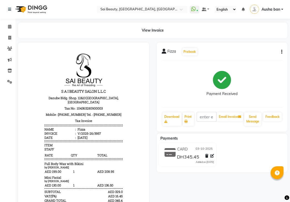
click at [281, 52] on button "button" at bounding box center [281, 51] width 3 height 5
click at [263, 49] on div "Split Service Amount" at bounding box center [256, 48] width 35 height 6
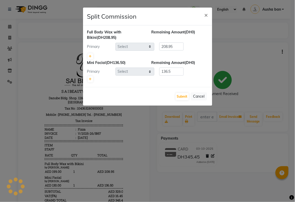
select select "45072"
select select "40288"
click at [90, 56] on icon at bounding box center [90, 56] width 3 height 3
type input "104.47"
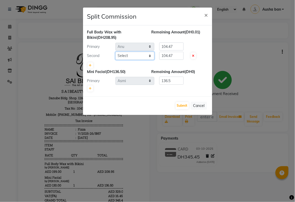
click at [150, 54] on select "Select [PERSON_NAME][MEDICAL_DATA] [PERSON_NAME] Asmi Ausha ban [PERSON_NAME] G…" at bounding box center [134, 56] width 39 height 8
select select "40288"
click at [115, 52] on select "Select [PERSON_NAME][MEDICAL_DATA] [PERSON_NAME] Asmi Ausha ban [PERSON_NAME] G…" at bounding box center [134, 56] width 39 height 8
click at [180, 54] on input "104.47" at bounding box center [171, 56] width 24 height 8
type input "1"
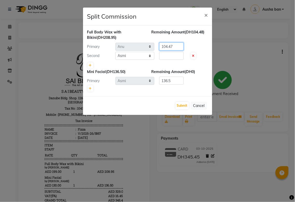
click at [174, 44] on input "104.47" at bounding box center [171, 46] width 24 height 8
type input "1"
click at [167, 55] on input "number" at bounding box center [171, 56] width 24 height 8
type input "50"
click at [176, 47] on input "number" at bounding box center [171, 46] width 24 height 8
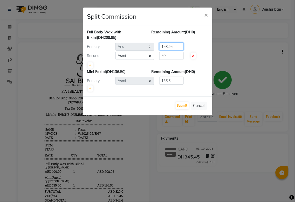
type input "158.95"
click at [173, 56] on input "50" at bounding box center [171, 56] width 24 height 8
click at [177, 107] on button "Submit" at bounding box center [181, 105] width 13 height 7
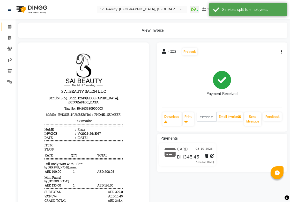
click at [9, 27] on icon at bounding box center [9, 27] width 3 height 4
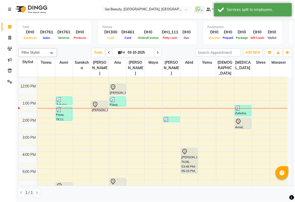
scroll to position [43, 0]
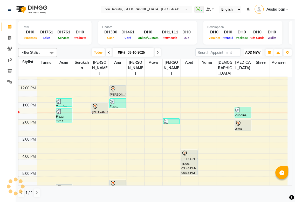
click at [255, 51] on span "ADD NEW" at bounding box center [252, 53] width 15 height 4
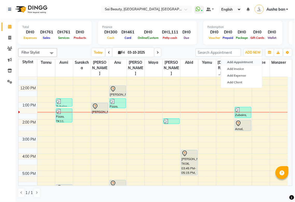
click at [247, 60] on button "Add Appointment" at bounding box center [241, 62] width 41 height 7
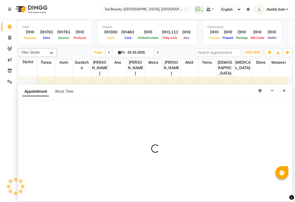
select select "600"
select select "tentative"
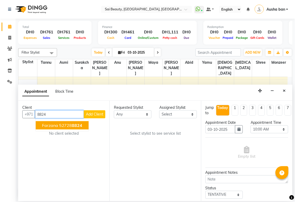
click at [82, 125] on span "8824" at bounding box center [77, 125] width 10 height 5
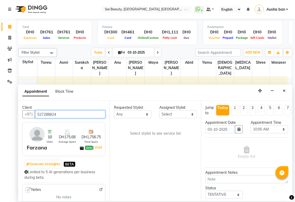
type input "527288824"
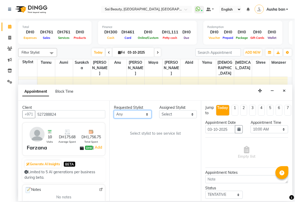
click at [138, 114] on select "Any [PERSON_NAME][MEDICAL_DATA] [PERSON_NAME] Asmi [PERSON_NAME] Gita [PERSON_N…" at bounding box center [133, 114] width 38 height 8
select select "40288"
click at [114, 110] on select "Any [PERSON_NAME][MEDICAL_DATA] [PERSON_NAME] Asmi [PERSON_NAME] Gita [PERSON_N…" at bounding box center [133, 114] width 38 height 8
select select "40288"
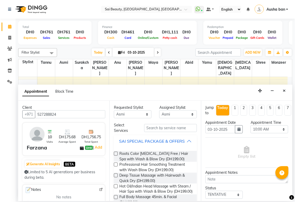
click at [180, 141] on div "SAI SPECIAL PACKAGE & OFFERS" at bounding box center [152, 141] width 66 height 6
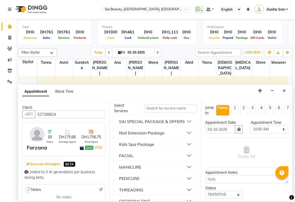
scroll to position [36, 0]
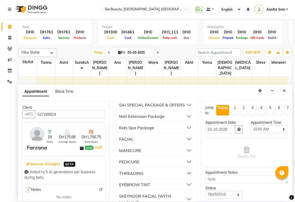
click at [165, 155] on button "MANICURE" at bounding box center [155, 150] width 79 height 9
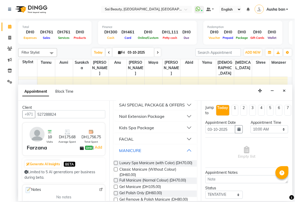
click at [180, 154] on button "MANICURE" at bounding box center [155, 150] width 79 height 9
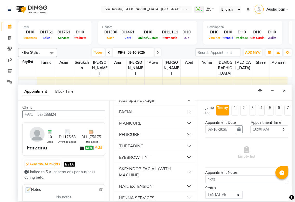
scroll to position [64, 0]
click at [159, 150] on button "THREADING" at bounding box center [155, 145] width 79 height 9
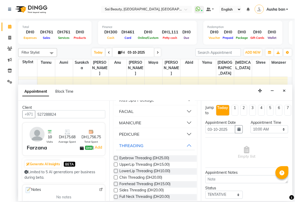
click at [116, 160] on label at bounding box center [116, 158] width 4 height 4
click at [116, 160] on input "checkbox" at bounding box center [115, 158] width 3 height 3
checkbox input "true"
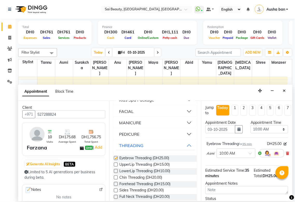
click at [114, 167] on label at bounding box center [116, 165] width 4 height 4
click at [114, 167] on input "checkbox" at bounding box center [115, 165] width 3 height 3
checkbox input "true"
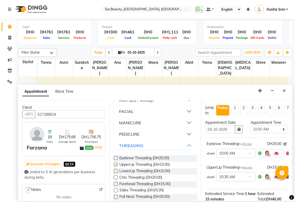
checkbox input "false"
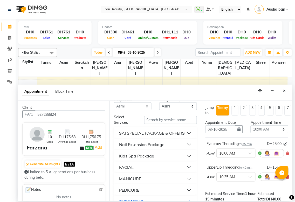
scroll to position [0, 0]
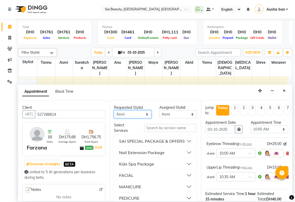
click at [144, 116] on select "Any [PERSON_NAME][MEDICAL_DATA] [PERSON_NAME] Asmi [PERSON_NAME] Gita [PERSON_N…" at bounding box center [133, 114] width 38 height 8
select select "45072"
click at [114, 110] on select "Any [PERSON_NAME][MEDICAL_DATA] [PERSON_NAME] Asmi [PERSON_NAME] Gita [PERSON_N…" at bounding box center [133, 114] width 38 height 8
select select "45072"
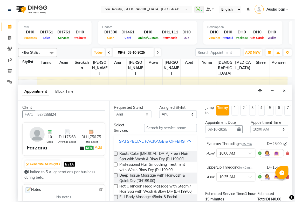
click at [181, 143] on div "SAI SPECIAL PACKAGE & OFFERS" at bounding box center [152, 141] width 66 height 6
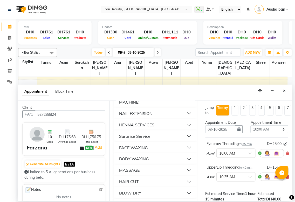
scroll to position [143, 0]
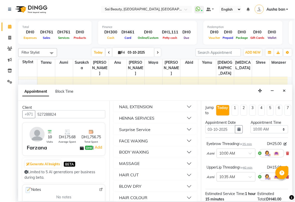
click at [164, 157] on button "BODY WAXING" at bounding box center [155, 152] width 79 height 9
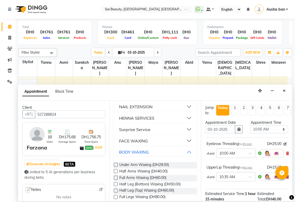
click at [116, 167] on label at bounding box center [116, 165] width 4 height 4
click at [116, 167] on input "checkbox" at bounding box center [115, 165] width 3 height 3
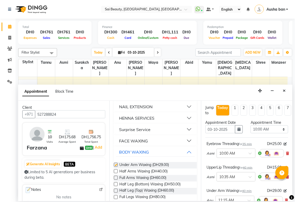
checkbox input "false"
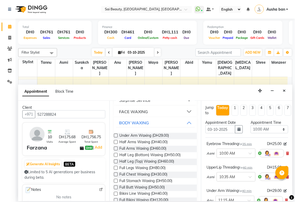
scroll to position [173, 0]
click at [116, 157] on label at bounding box center [116, 155] width 4 height 4
click at [116, 157] on input "checkbox" at bounding box center [115, 155] width 3 height 3
checkbox input "false"
click at [273, 130] on select "Select 10:00 AM 10:05 AM 10:10 AM 10:15 AM 10:20 AM 10:25 AM 10:30 AM 10:35 AM …" at bounding box center [269, 129] width 38 height 8
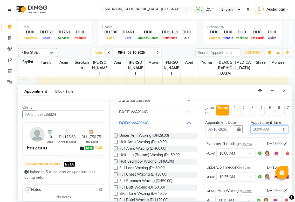
select select "960"
click at [250, 125] on select "Select 10:00 AM 10:05 AM 10:10 AM 10:15 AM 10:20 AM 10:25 AM 10:30 AM 10:35 AM …" at bounding box center [269, 129] width 38 height 8
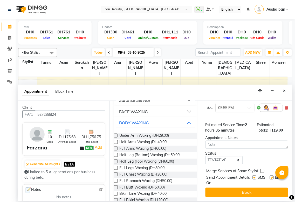
scroll to position [126, 0]
click at [262, 169] on label at bounding box center [262, 171] width 4 height 4
click at [262, 170] on input "checkbox" at bounding box center [261, 171] width 3 height 3
checkbox input "true"
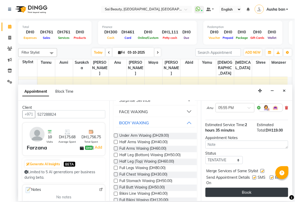
click at [258, 188] on button "Book" at bounding box center [246, 192] width 83 height 9
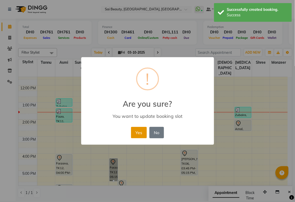
click at [141, 128] on button "Yes" at bounding box center [139, 132] width 16 height 11
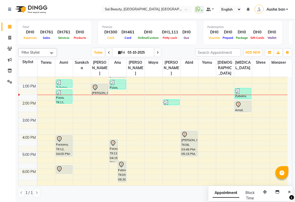
scroll to position [39, 0]
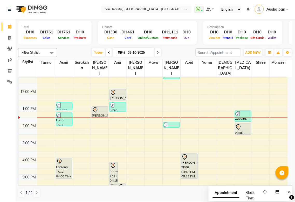
click at [99, 107] on div at bounding box center [100, 110] width 16 height 6
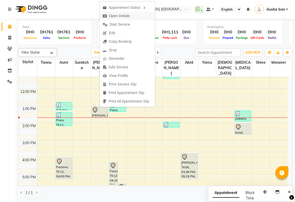
click at [130, 16] on span "Open Details" at bounding box center [116, 16] width 33 height 9
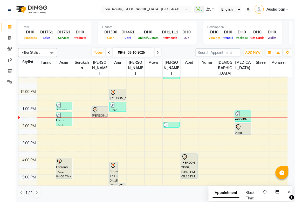
click at [102, 107] on div at bounding box center [100, 110] width 16 height 6
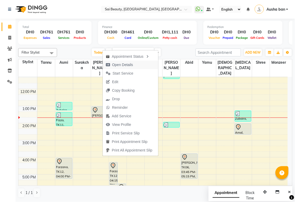
click at [125, 63] on span "Open Details" at bounding box center [122, 64] width 21 height 5
select select "7"
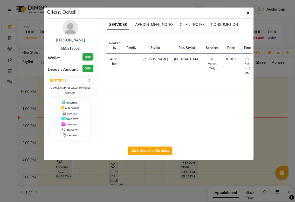
click at [282, 69] on ngb-modal-window "Client Detail Megan 585318003 Wallet DH0 Deposit Amount DH0 Select IN SERVICE C…" at bounding box center [147, 101] width 295 height 202
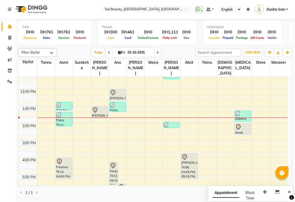
click at [120, 90] on div at bounding box center [118, 93] width 16 height 6
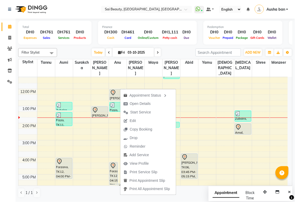
click at [275, 146] on td at bounding box center [162, 149] width 250 height 6
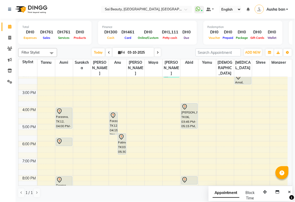
scroll to position [91, 0]
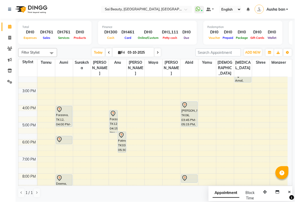
click at [113, 111] on icon at bounding box center [113, 114] width 6 height 6
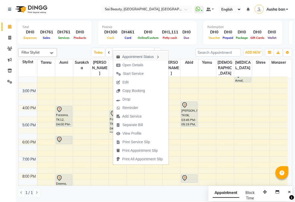
click at [134, 57] on div "Appointment Status" at bounding box center [140, 56] width 55 height 9
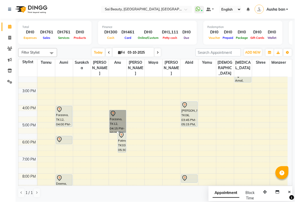
click at [113, 110] on link "Farzana, TK12, 04:15 PM-05:35 PM, Under Arm Waxing,Half Leg (Bottom) Waxing" at bounding box center [117, 121] width 17 height 23
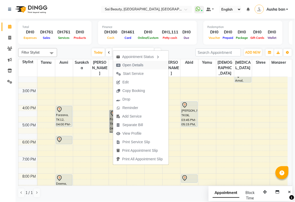
click at [132, 63] on span "Open Details" at bounding box center [132, 64] width 21 height 5
select select "7"
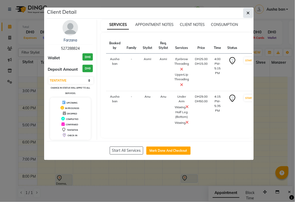
click at [252, 14] on button "button" at bounding box center [248, 13] width 10 height 10
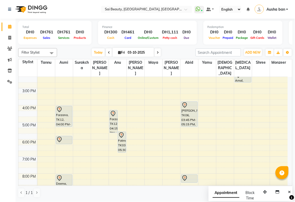
click at [123, 132] on icon at bounding box center [121, 134] width 4 height 5
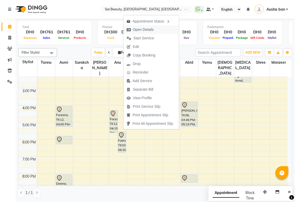
click at [144, 29] on span "Open Details" at bounding box center [143, 29] width 21 height 5
select select "7"
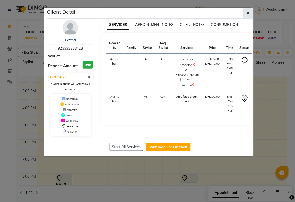
click at [249, 12] on icon "button" at bounding box center [247, 13] width 3 height 4
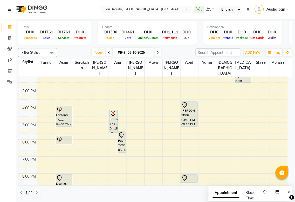
click at [181, 175] on icon at bounding box center [184, 178] width 6 height 6
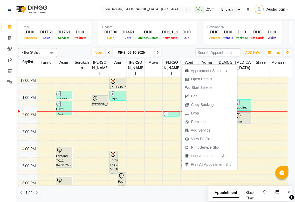
scroll to position [40, 0]
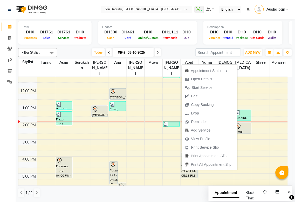
click at [113, 89] on icon at bounding box center [113, 92] width 6 height 6
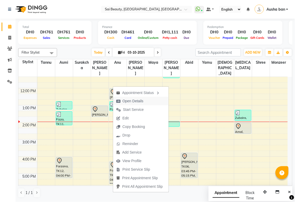
click at [139, 102] on span "Open Details" at bounding box center [132, 100] width 21 height 5
select select "7"
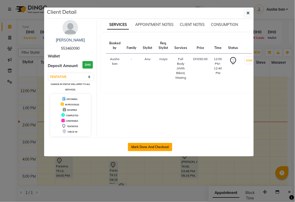
click at [159, 149] on button "Mark Done And Checkout" at bounding box center [150, 147] width 44 height 8
select select "service"
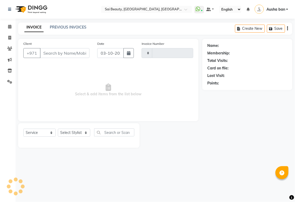
type input "3958"
select select "5352"
type input "553460090"
select select "45072"
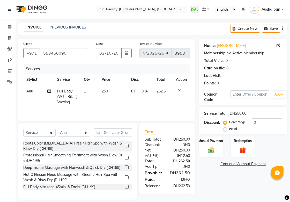
click at [150, 169] on link "Add Tip" at bounding box center [156, 166] width 31 height 5
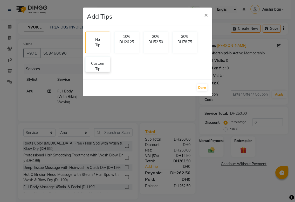
click at [97, 66] on p "Custom Tip" at bounding box center [98, 66] width 18 height 11
select select "45072"
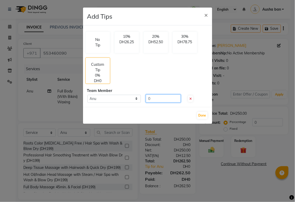
click at [168, 99] on input "0" at bounding box center [163, 99] width 35 height 8
type input "10"
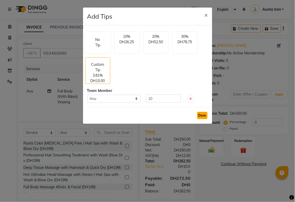
click at [204, 116] on button "Done" at bounding box center [202, 115] width 10 height 7
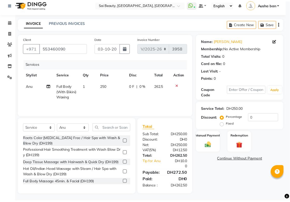
scroll to position [6, 0]
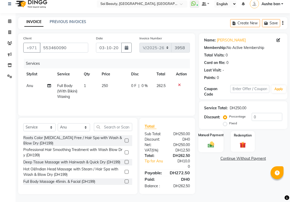
click at [208, 143] on img at bounding box center [211, 145] width 11 height 8
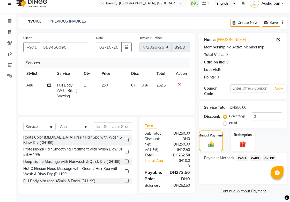
click at [258, 159] on span "CARD" at bounding box center [255, 158] width 11 height 6
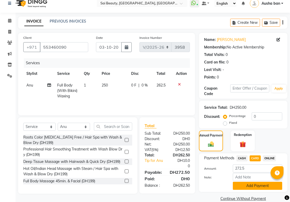
click at [257, 187] on button "Add Payment" at bounding box center [257, 186] width 49 height 8
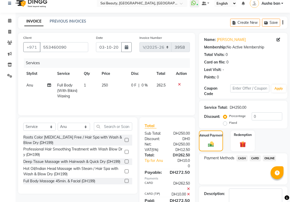
scroll to position [36, 0]
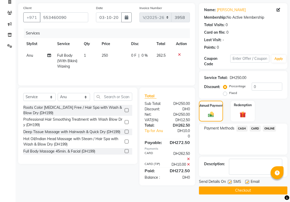
click at [262, 192] on button "Checkout" at bounding box center [243, 191] width 89 height 8
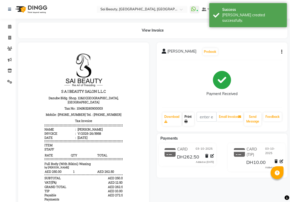
click at [192, 120] on link "Print" at bounding box center [188, 118] width 11 height 13
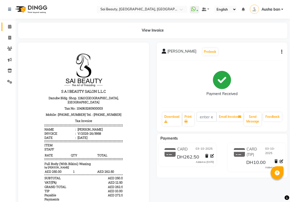
click at [9, 27] on icon at bounding box center [9, 27] width 3 height 4
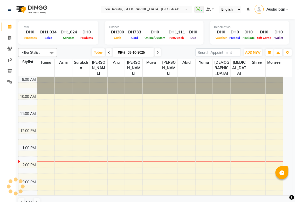
scroll to position [69, 0]
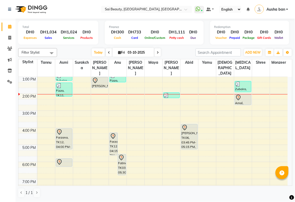
click at [114, 134] on div "Farzana, TK12, 04:15 PM-05:35 PM, Under Arm Waxing,Half Leg (Bottom) Waxing" at bounding box center [114, 144] width 8 height 22
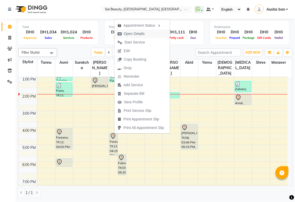
click at [119, 34] on icon "button" at bounding box center [119, 34] width 4 height 4
select select "7"
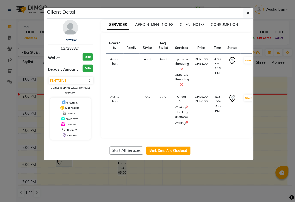
click at [80, 183] on ngb-modal-window "Client Detail Farzana 527288824 Wallet DH0 Deposit Amount DH0 Select IN SERVICE…" at bounding box center [147, 101] width 295 height 202
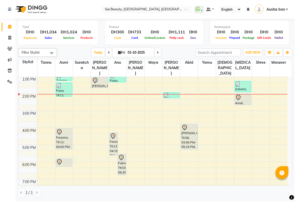
click at [111, 139] on div "Farzana, TK12, 04:15 PM-05:35 PM, Under Arm Waxing,Half Leg (Bottom) Waxing" at bounding box center [114, 144] width 8 height 22
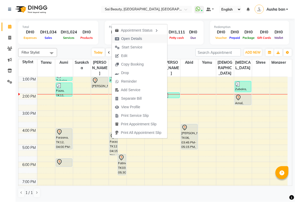
click at [120, 38] on span "Open Details" at bounding box center [128, 38] width 33 height 9
select select "7"
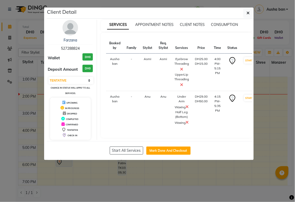
click at [65, 181] on ngb-modal-window "Client Detail Farzana 527288824 Wallet DH0 Deposit Amount DH0 Select IN SERVICE…" at bounding box center [147, 101] width 295 height 202
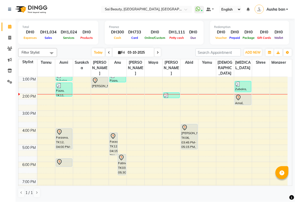
click at [62, 159] on icon at bounding box center [59, 162] width 6 height 6
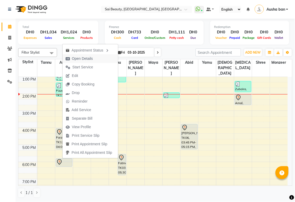
click at [73, 60] on span "Open Details" at bounding box center [82, 58] width 21 height 5
select select "7"
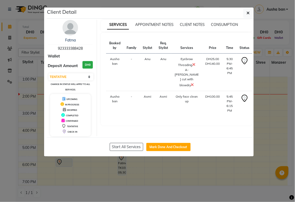
click at [82, 179] on ngb-modal-window "Client Detail Fatma 923333388428 Wallet Deposit Amount DH0 Select IN SERVICE CO…" at bounding box center [147, 101] width 295 height 202
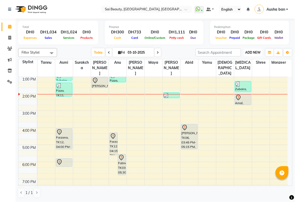
click at [253, 54] on span "ADD NEW" at bounding box center [252, 53] width 15 height 4
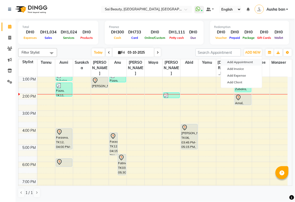
click at [228, 62] on button "Add Appointment" at bounding box center [241, 62] width 41 height 7
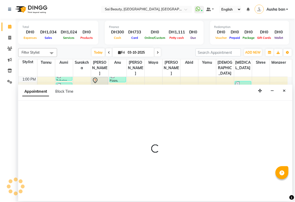
select select "600"
select select "tentative"
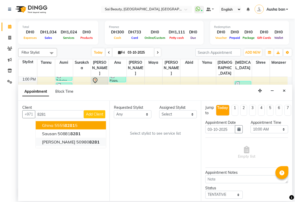
click at [50, 143] on span "[PERSON_NAME]" at bounding box center [58, 141] width 33 height 5
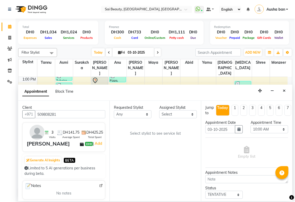
type input "509808281"
click at [37, 152] on div "3 Visits DH141.75 Average Spent DH425.25 Total Spent [PERSON_NAME] DH0 | Add" at bounding box center [63, 138] width 83 height 30
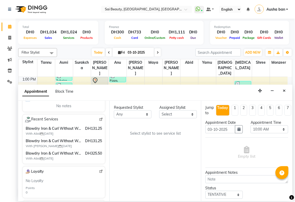
scroll to position [92, 0]
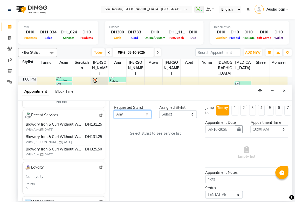
click at [144, 117] on select "Any [PERSON_NAME][MEDICAL_DATA] [PERSON_NAME] Asmi [PERSON_NAME] Gita [PERSON_N…" at bounding box center [133, 114] width 38 height 8
select select "45072"
click at [114, 110] on select "Any [PERSON_NAME][MEDICAL_DATA] [PERSON_NAME] Asmi [PERSON_NAME] Gita [PERSON_N…" at bounding box center [133, 114] width 38 height 8
select select "45072"
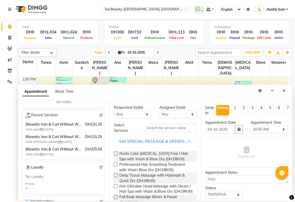
click at [181, 141] on div "SAI SPECIAL PACKAGE & OFFERS" at bounding box center [152, 141] width 66 height 6
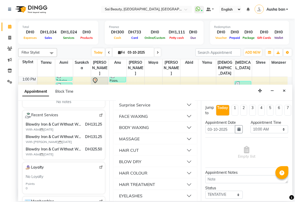
scroll to position [176, 0]
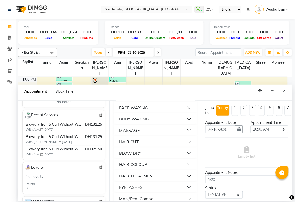
click at [159, 158] on button "BLOW DRY" at bounding box center [155, 153] width 79 height 9
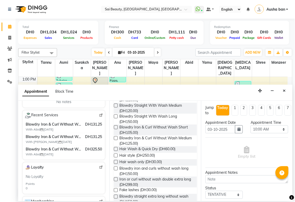
scroll to position [281, 0]
click at [116, 140] on label at bounding box center [116, 138] width 4 height 4
click at [116, 140] on input "checkbox" at bounding box center [115, 138] width 3 height 3
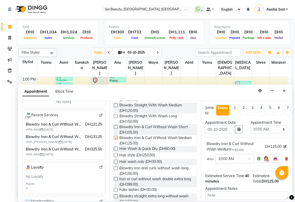
checkbox input "false"
click at [282, 130] on select "Select 10:00 AM 10:05 AM 10:10 AM 10:15 AM 10:20 AM 10:25 AM 10:30 AM 10:35 AM …" at bounding box center [269, 129] width 38 height 8
select select "960"
click at [250, 125] on select "Select 10:00 AM 10:05 AM 10:10 AM 10:15 AM 10:20 AM 10:25 AM 10:30 AM 10:35 AM …" at bounding box center [269, 129] width 38 height 8
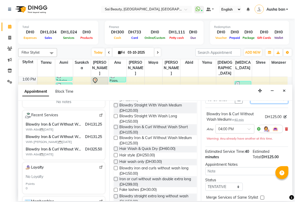
scroll to position [61, 0]
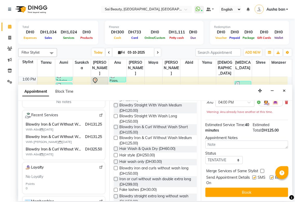
click at [262, 169] on label at bounding box center [262, 171] width 4 height 4
click at [262, 170] on input "checkbox" at bounding box center [261, 171] width 3 height 3
checkbox input "true"
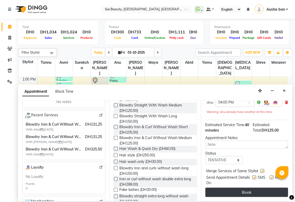
click at [259, 189] on button "Book" at bounding box center [246, 192] width 83 height 9
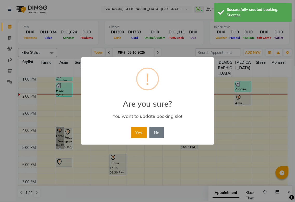
click at [138, 133] on button "Yes" at bounding box center [139, 132] width 16 height 11
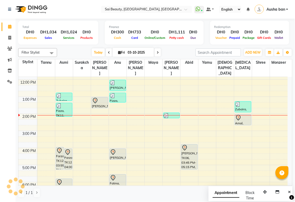
scroll to position [0, 0]
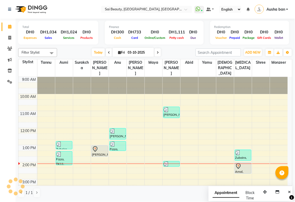
click at [113, 129] on img at bounding box center [112, 131] width 5 height 5
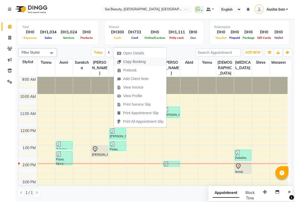
click at [149, 64] on button "Copy Booking" at bounding box center [140, 62] width 53 height 9
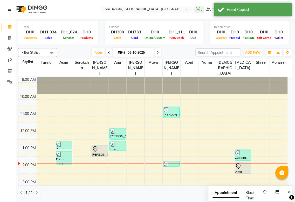
click at [123, 145] on link "Fizza, TK11, 12:45 PM-01:20 PM, Full Body Wax with Bikini (DH199)" at bounding box center [117, 146] width 17 height 10
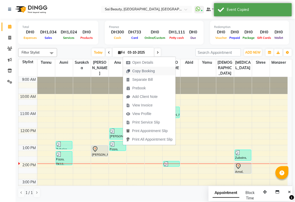
click at [152, 70] on span "Copy Booking" at bounding box center [143, 70] width 23 height 5
type textarea "JTdCJTIydXNlciUyMiUzQSU3QiUyMmlkJTIyJTNBODAwNDE4NSUyQyUyMmZuYW1lJTIyJTNBJTIyRml…"
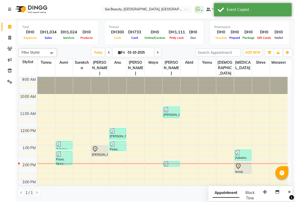
click at [115, 142] on div at bounding box center [118, 144] width 16 height 5
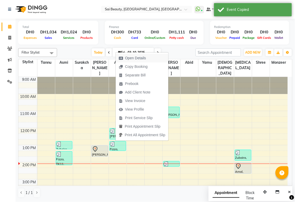
click at [140, 59] on span "Open Details" at bounding box center [135, 57] width 21 height 5
